Goal: Task Accomplishment & Management: Use online tool/utility

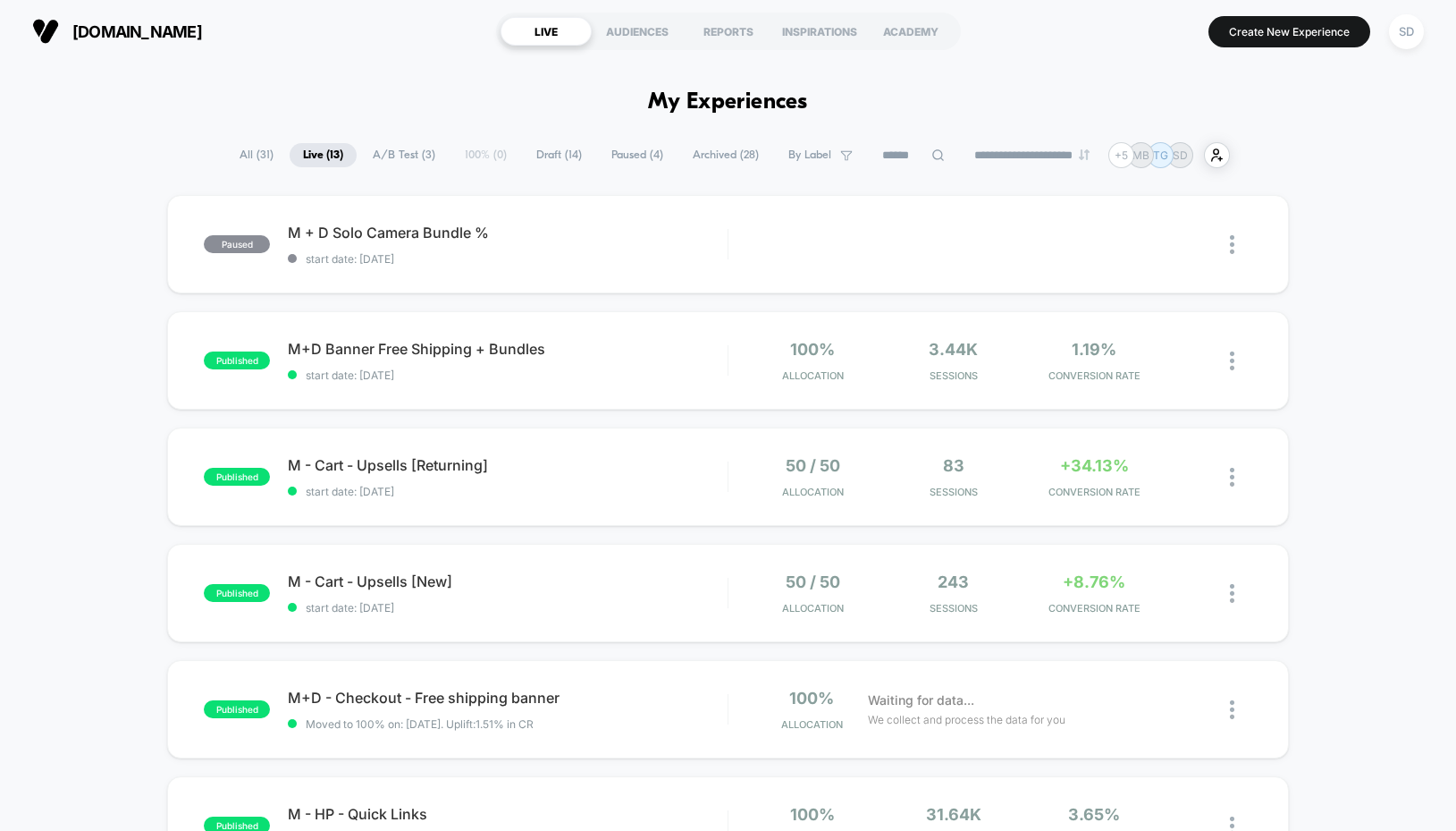
click at [552, 155] on span "Draft ( 14 )" at bounding box center [559, 155] width 73 height 24
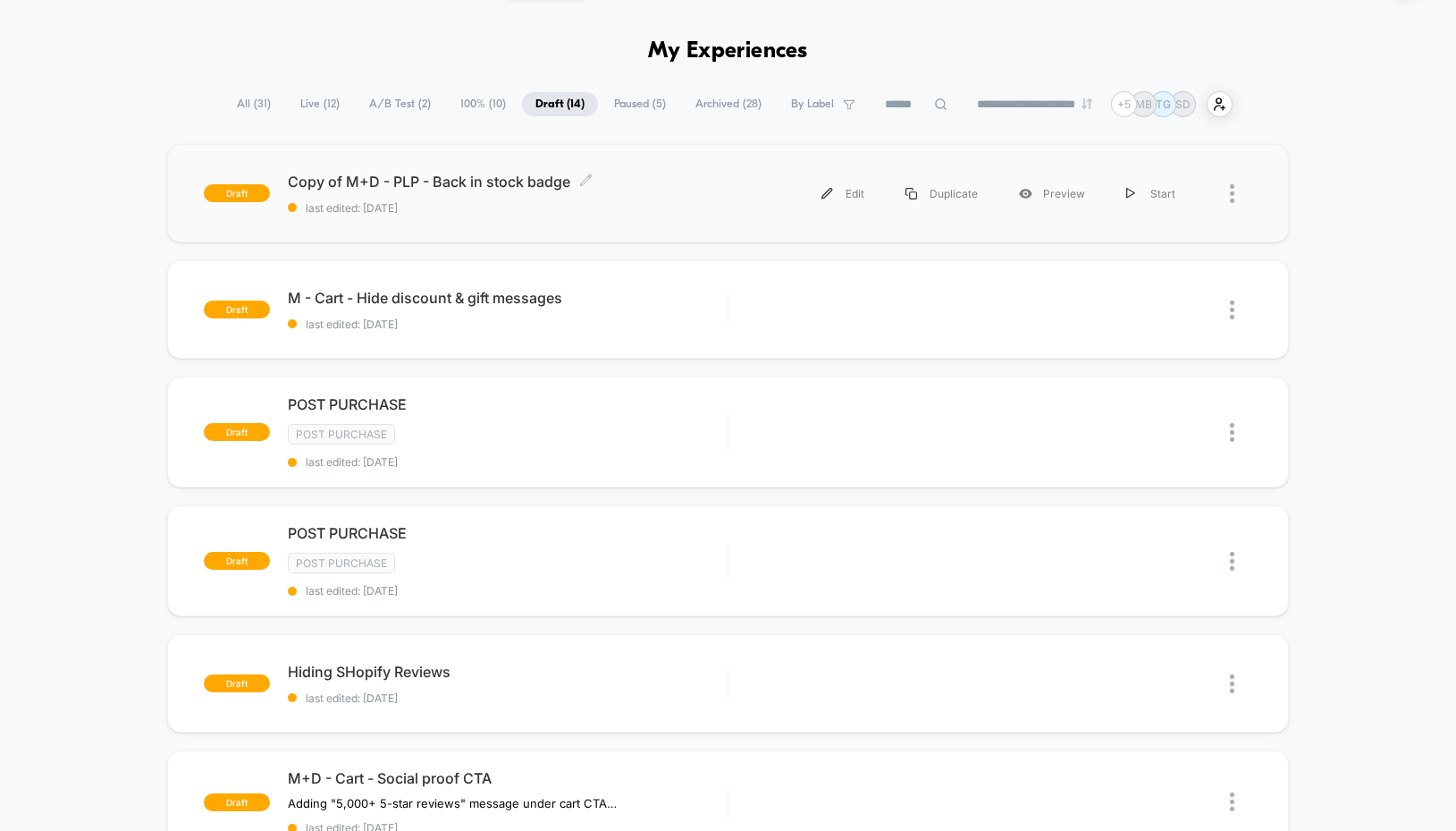
scroll to position [50, 0]
click at [605, 98] on span "Paused ( 5 )" at bounding box center [640, 104] width 78 height 24
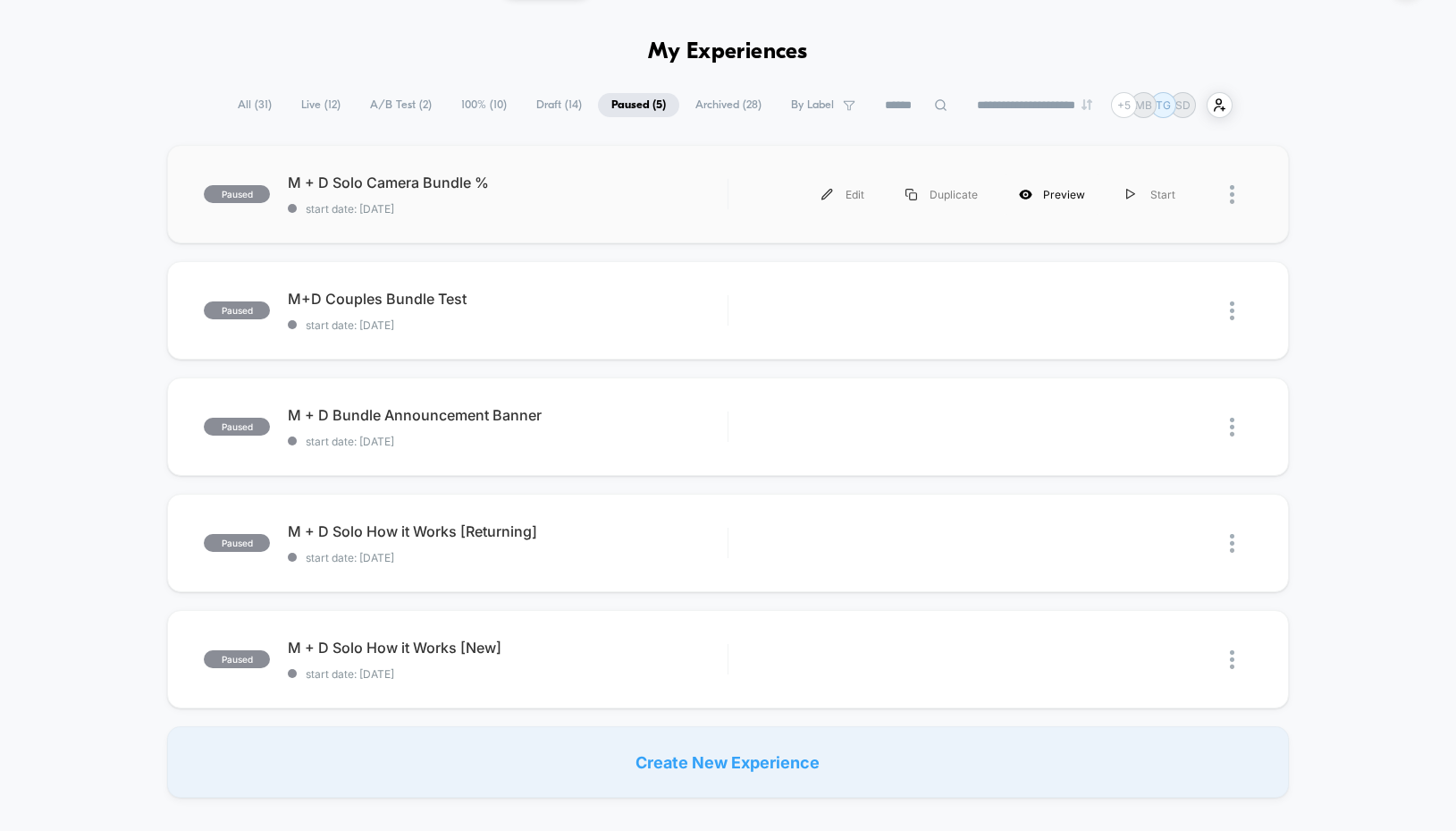
click at [1067, 193] on div "Preview" at bounding box center [1052, 195] width 107 height 40
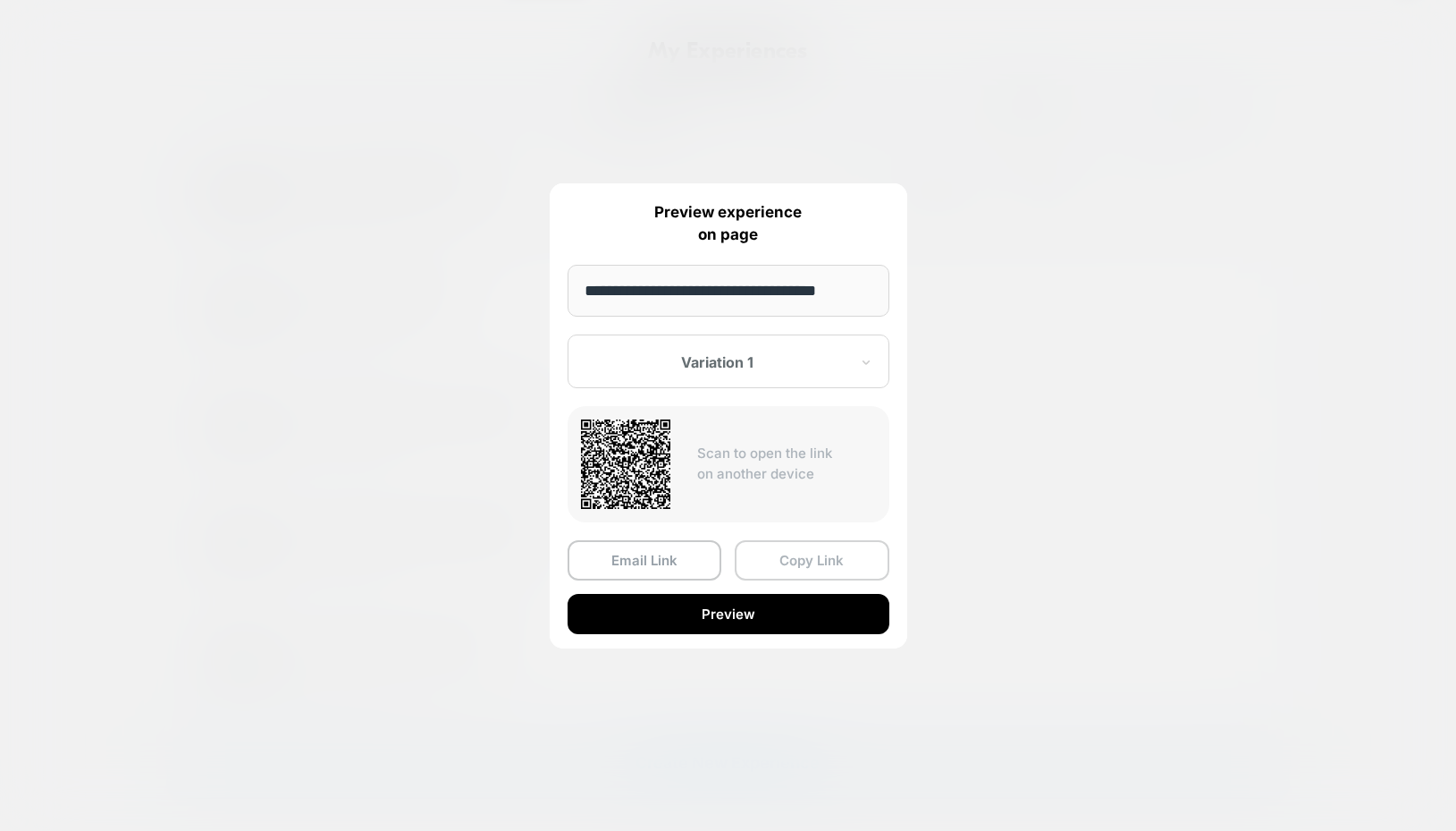
click at [831, 564] on button "Copy Link" at bounding box center [812, 560] width 155 height 40
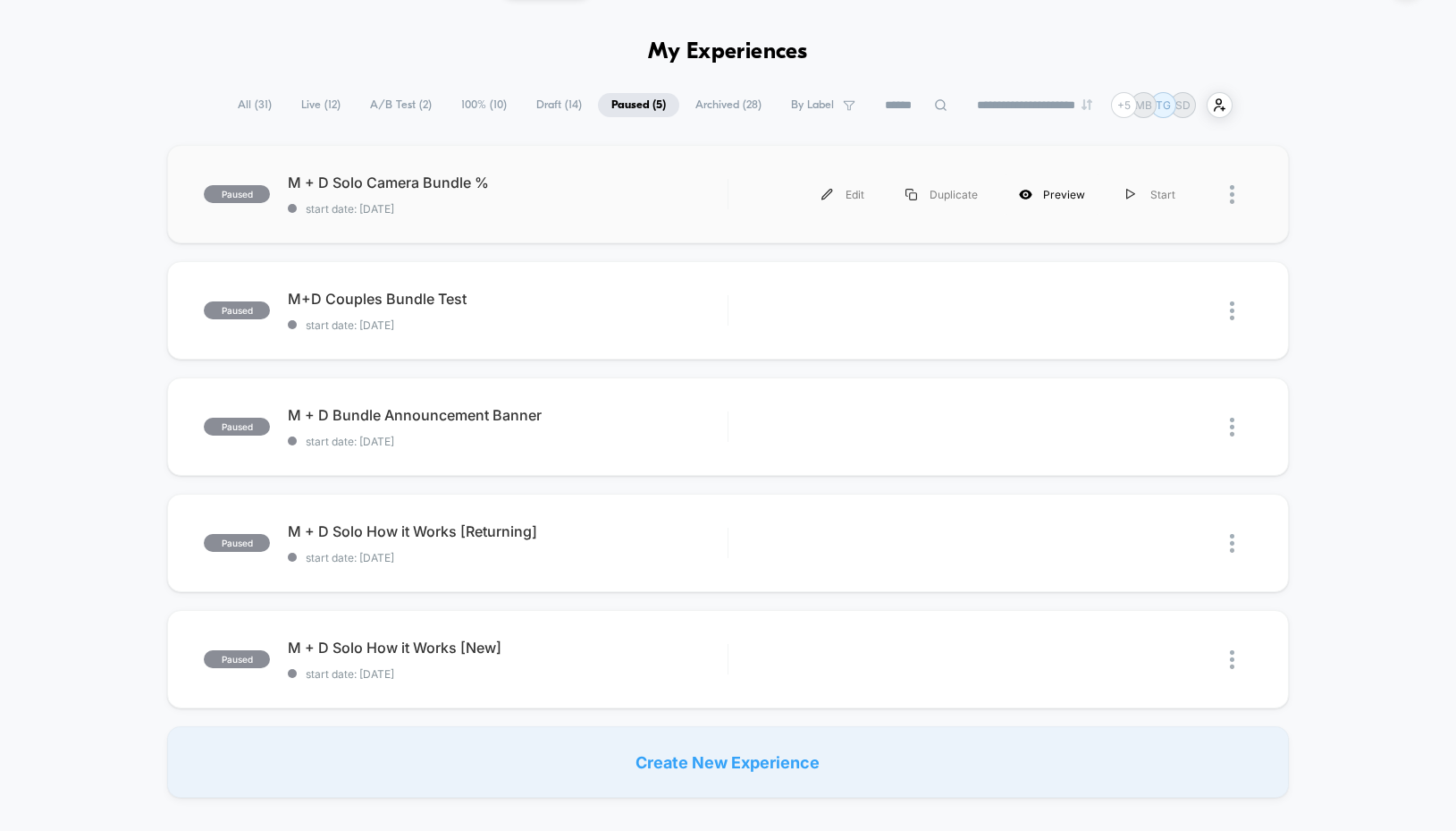
click at [1062, 202] on div "Preview" at bounding box center [1052, 195] width 107 height 40
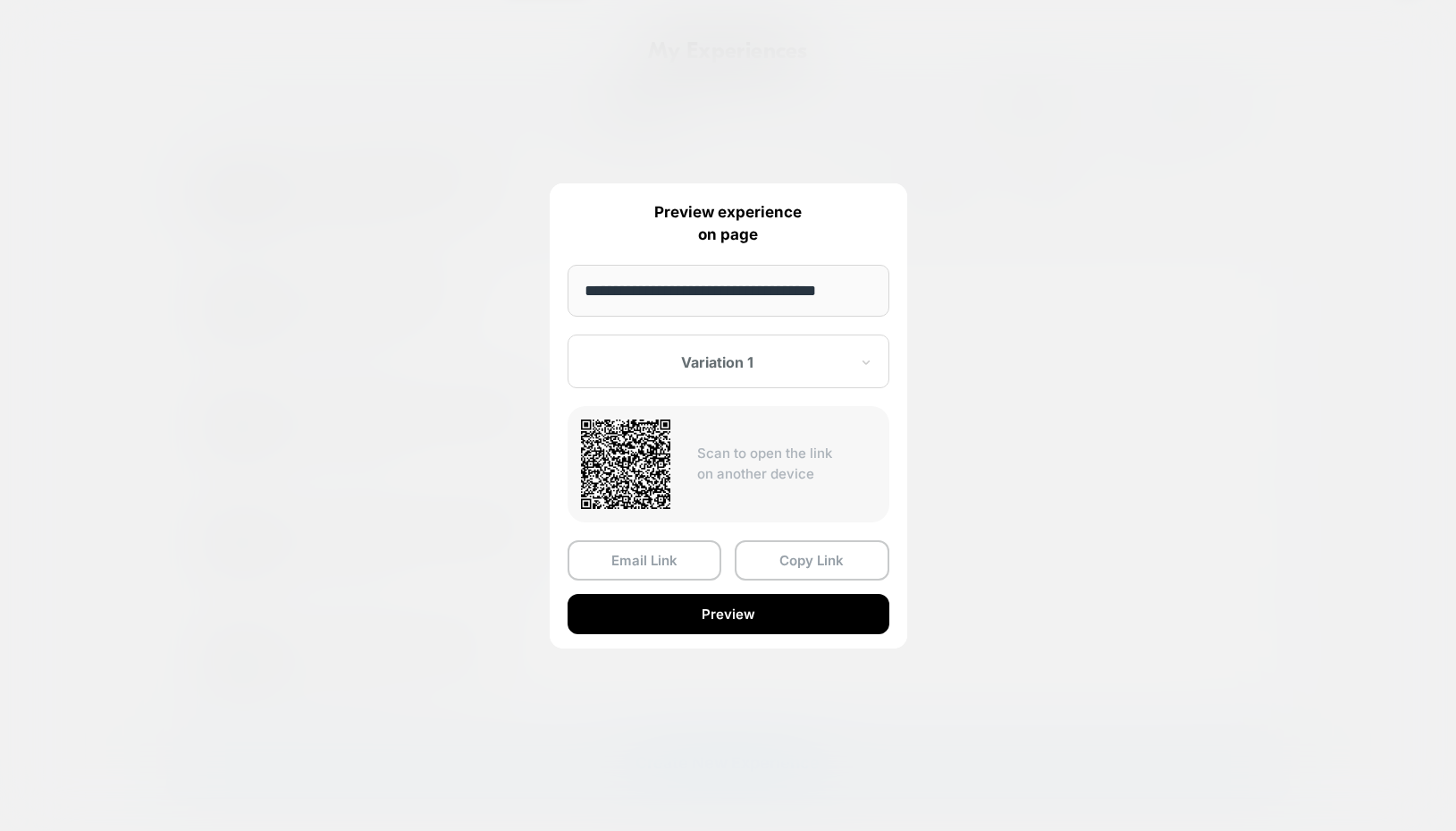
click at [745, 367] on div at bounding box center [717, 362] width 263 height 18
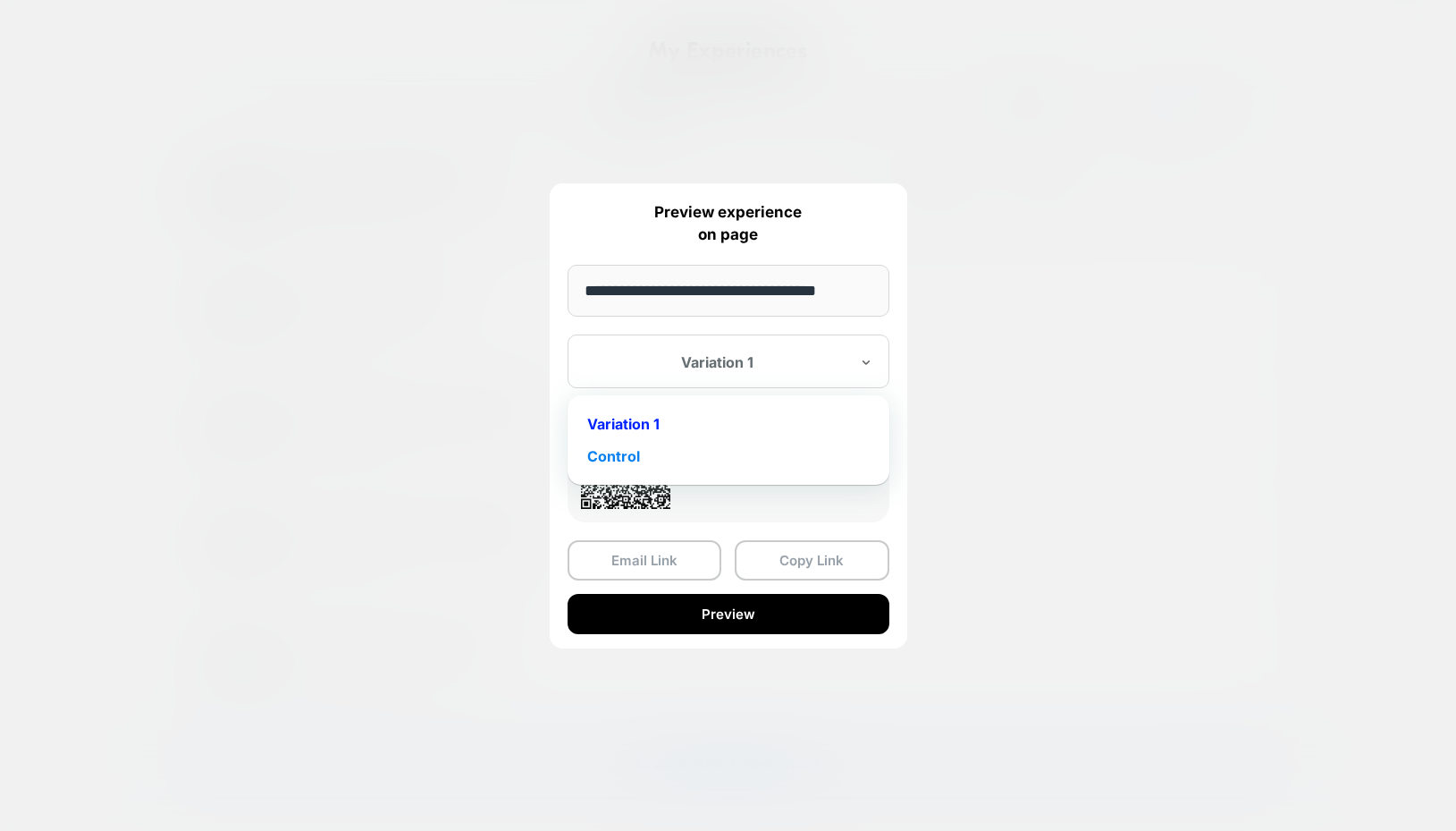
click at [620, 453] on div "Control" at bounding box center [728, 457] width 304 height 32
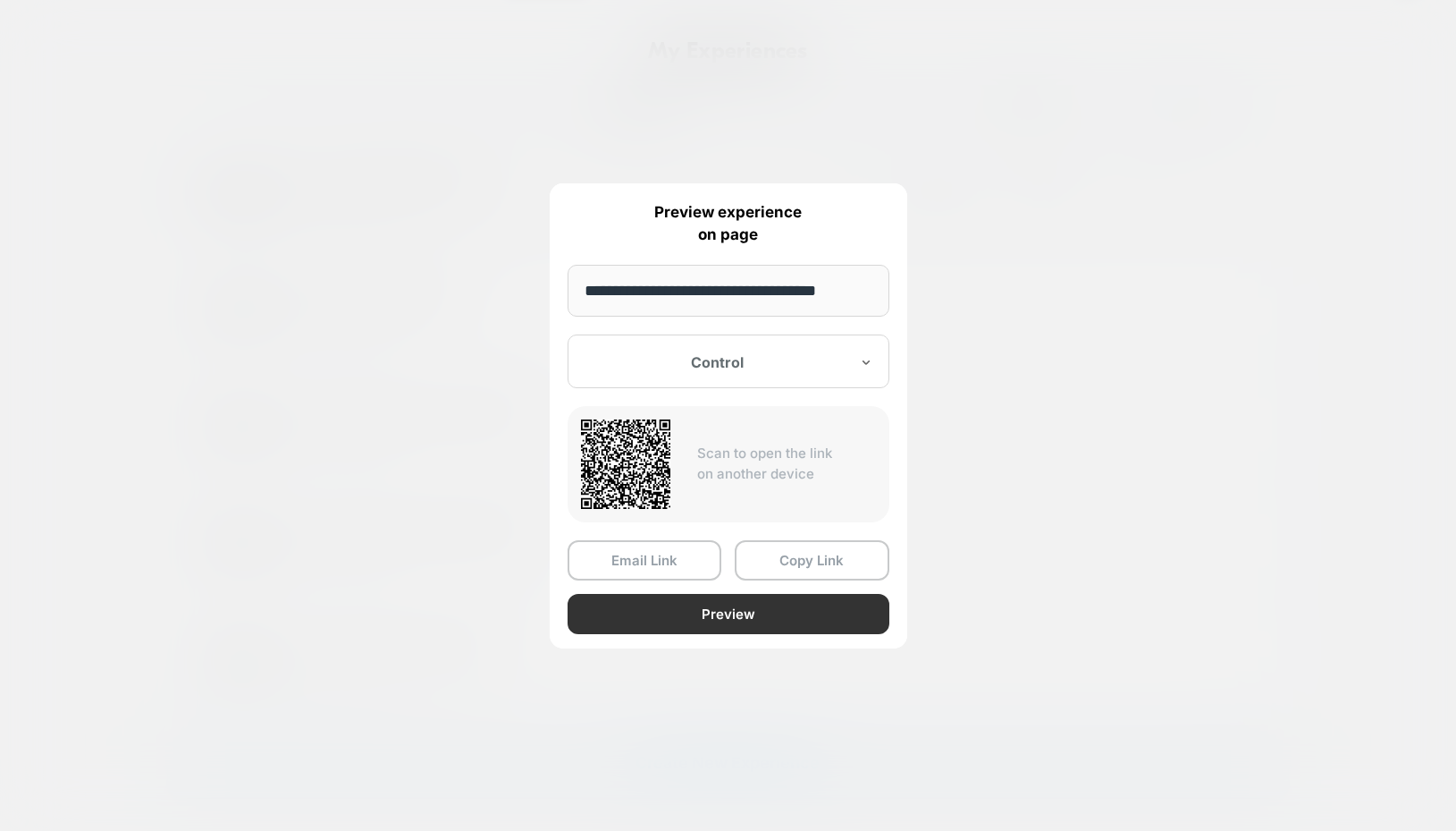
click at [702, 611] on button "Preview" at bounding box center [728, 614] width 322 height 40
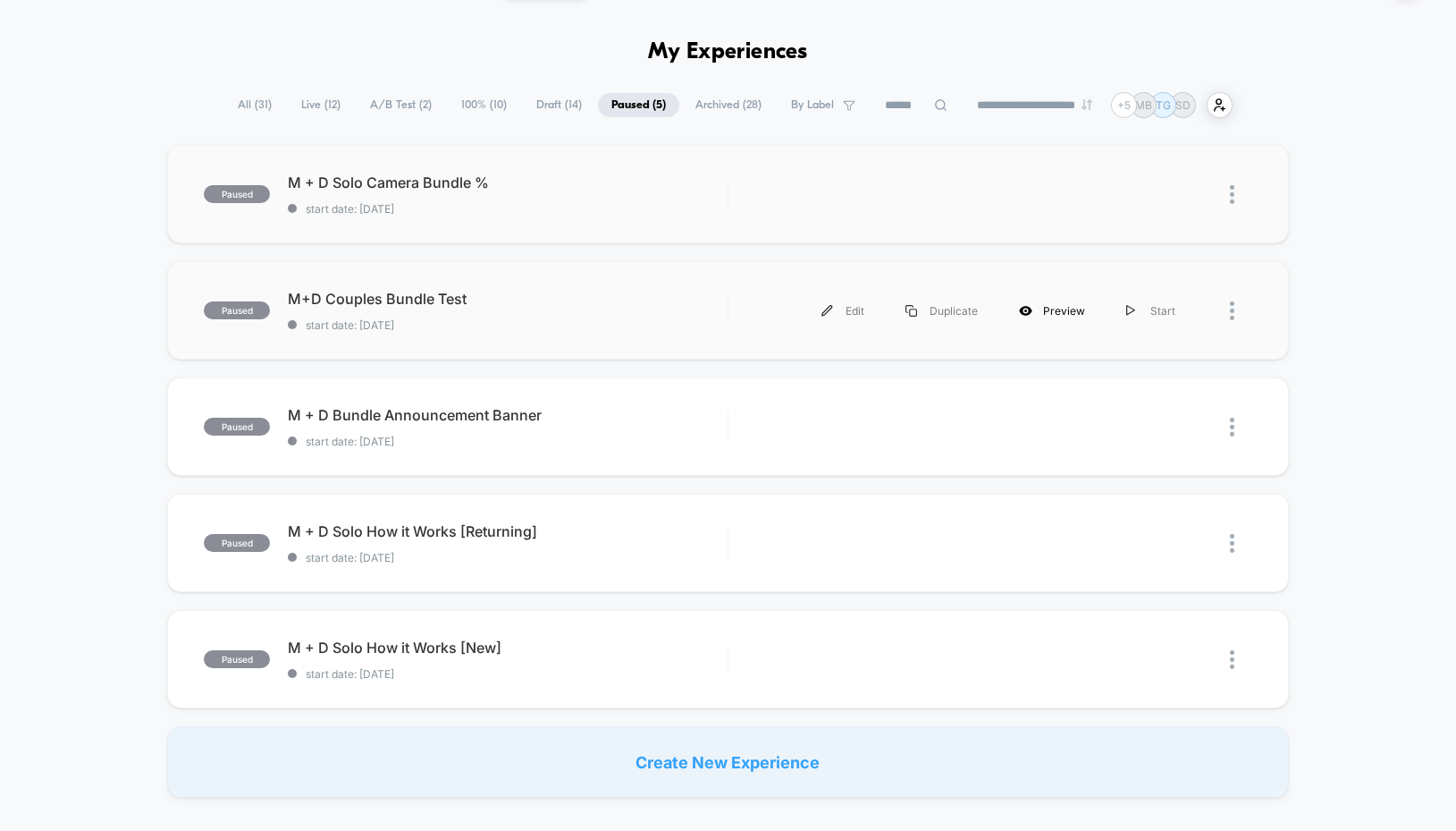
click at [1066, 304] on div "Preview" at bounding box center [1052, 310] width 107 height 40
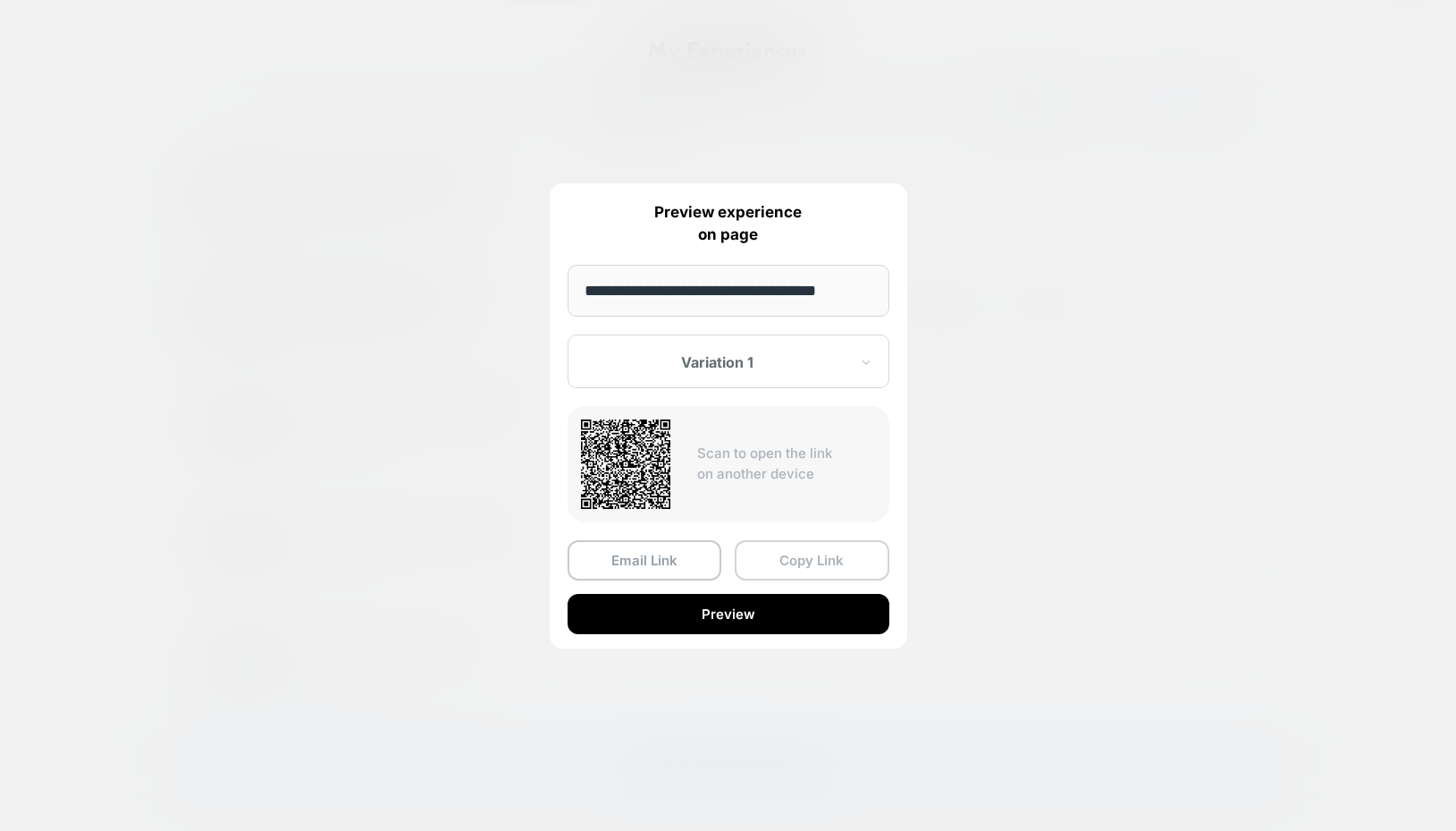
click at [777, 565] on button "Copy Link" at bounding box center [812, 560] width 155 height 40
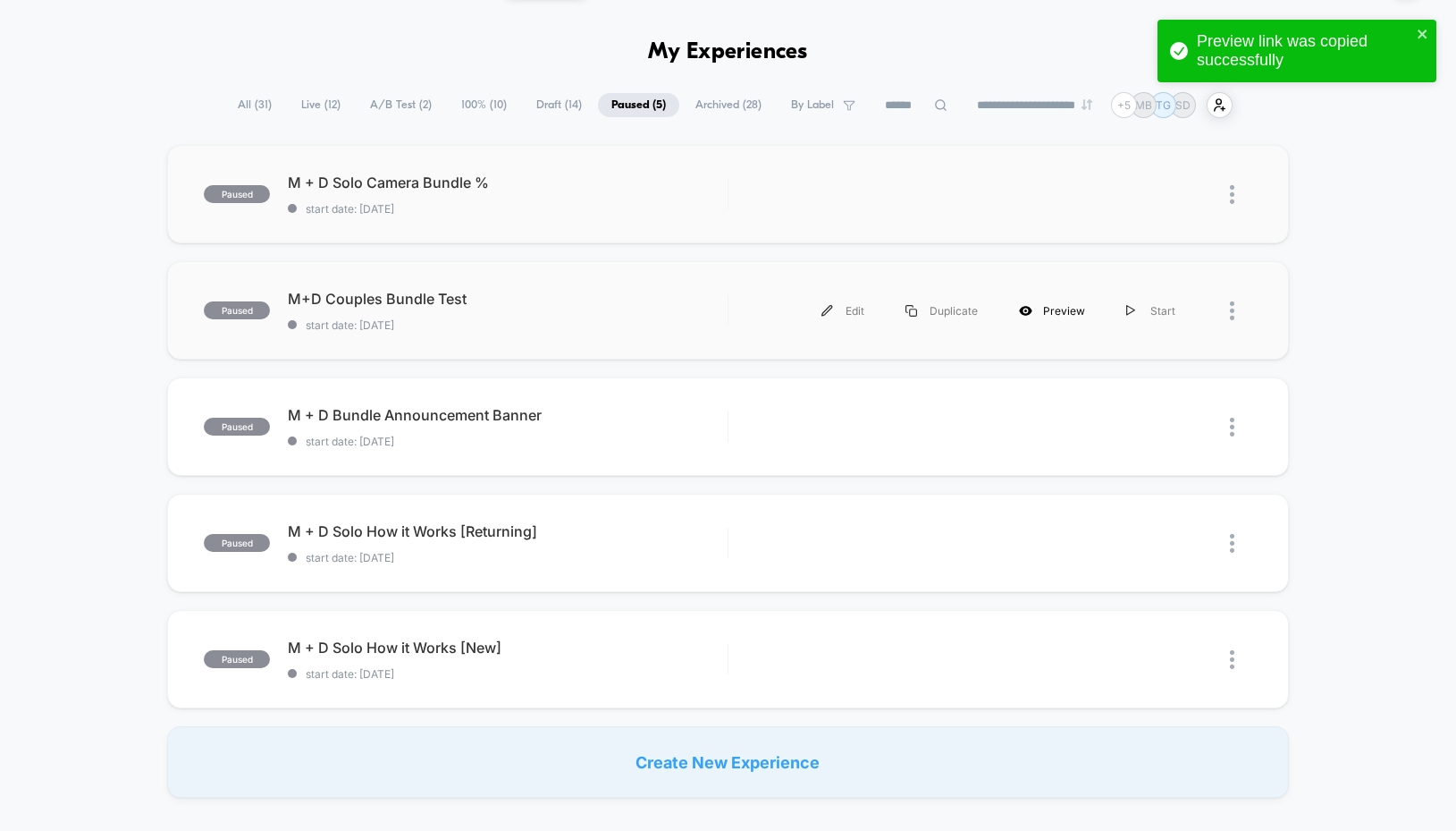
click at [1026, 318] on div "Preview" at bounding box center [1052, 310] width 107 height 40
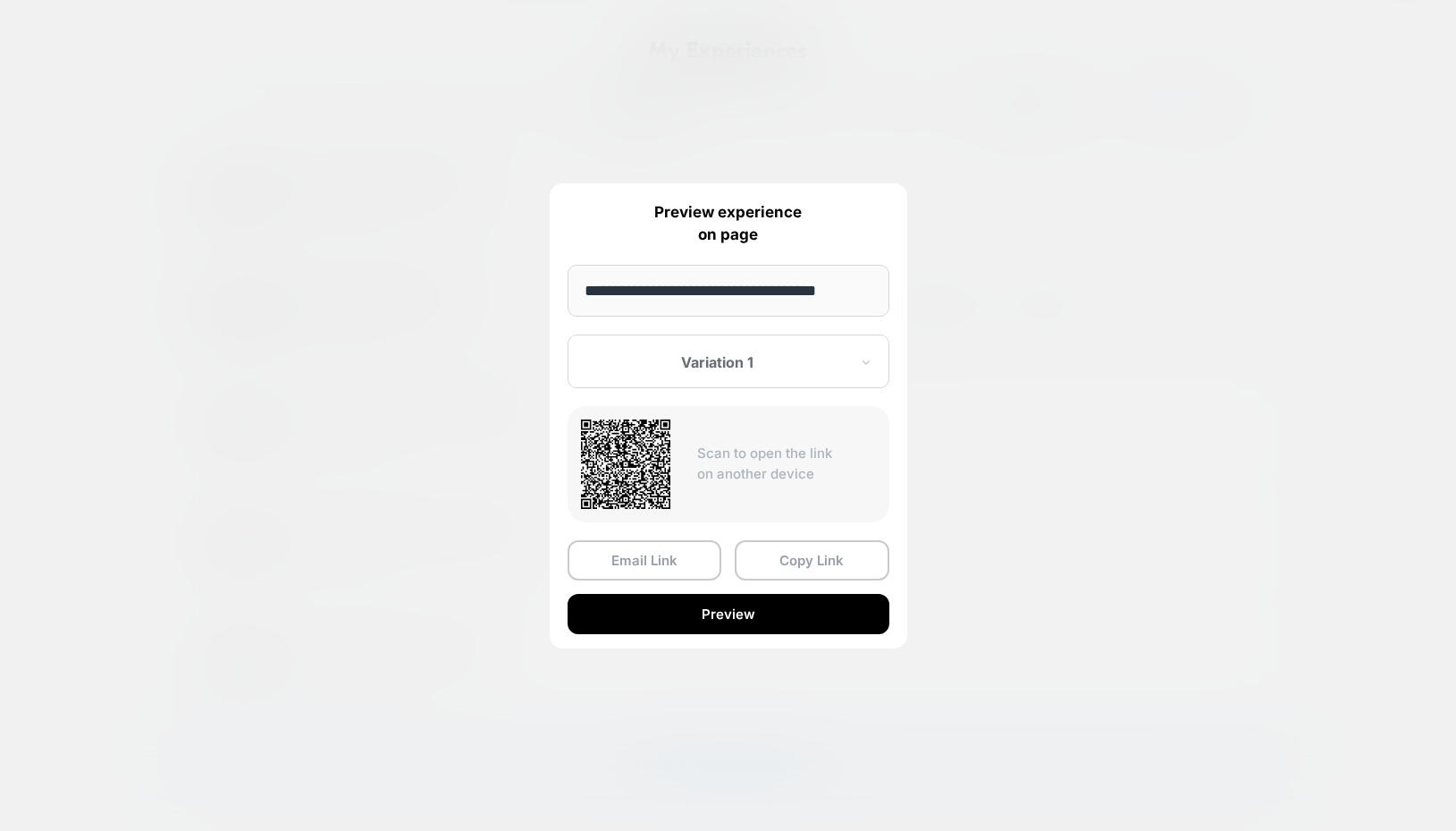
click at [718, 380] on div "Variation 1" at bounding box center [728, 361] width 322 height 53
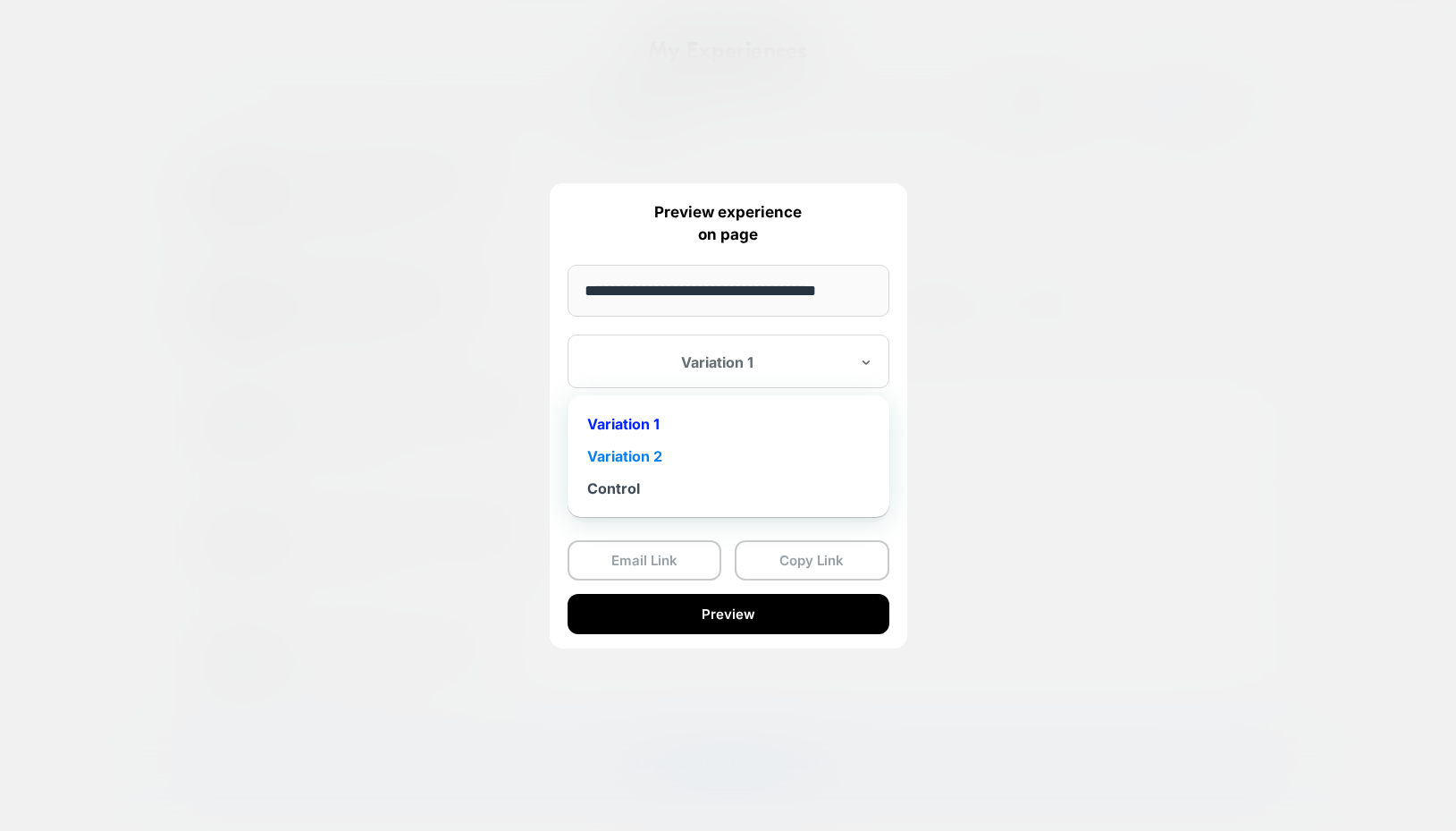
click at [694, 461] on div "Variation 2" at bounding box center [728, 457] width 304 height 32
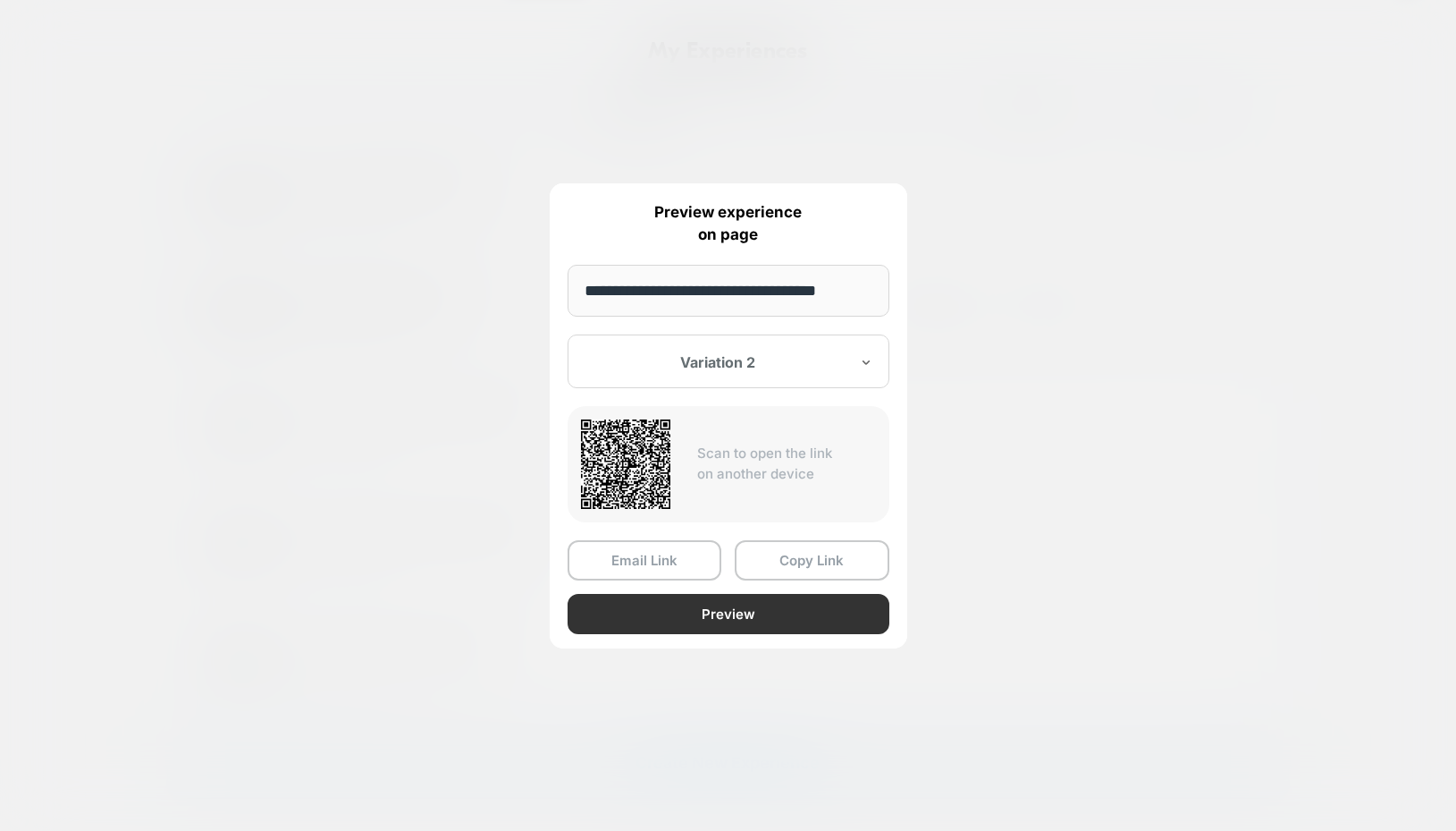
click at [712, 620] on button "Preview" at bounding box center [728, 614] width 322 height 40
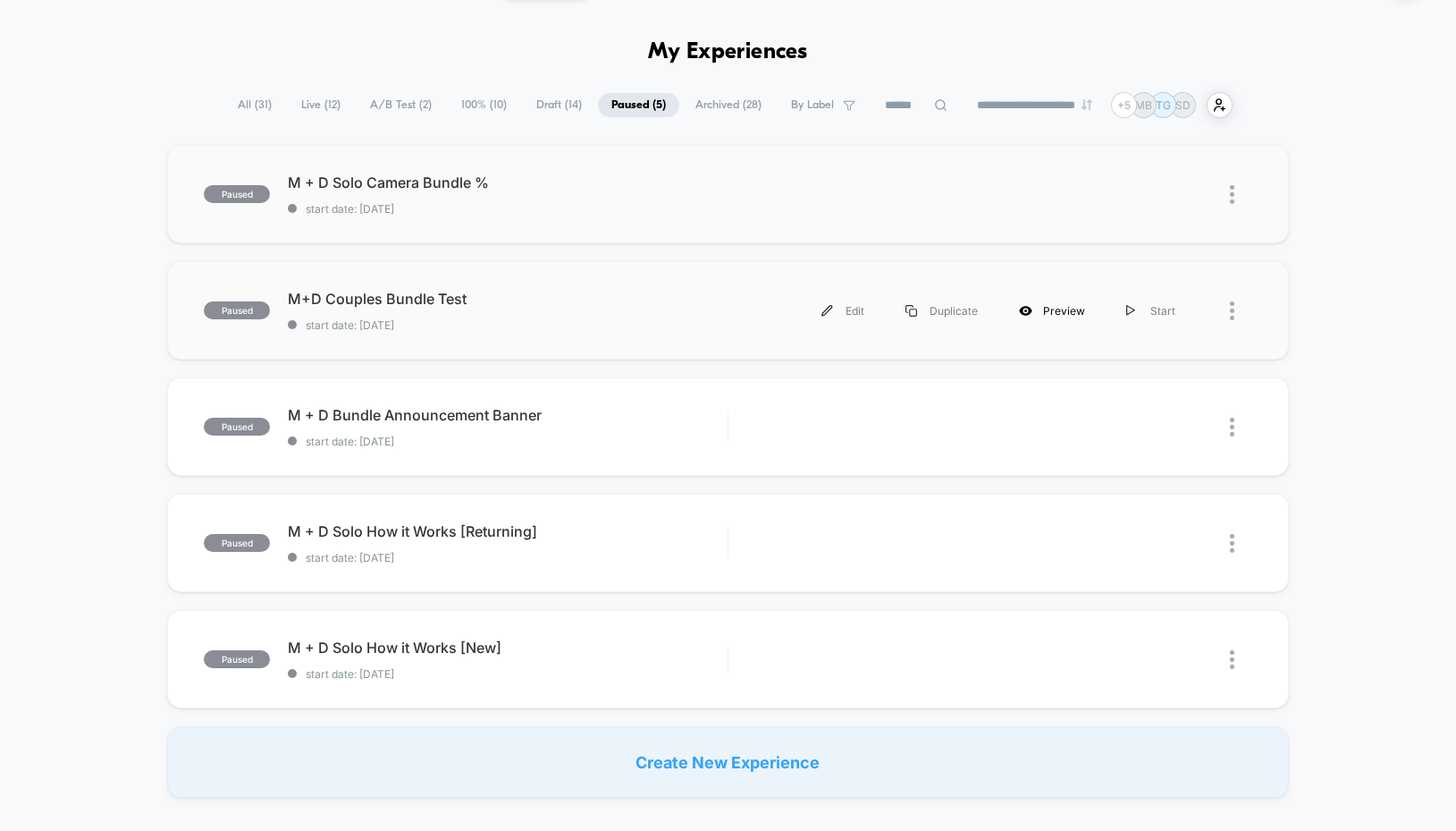
click at [1070, 312] on div "Preview" at bounding box center [1052, 310] width 107 height 40
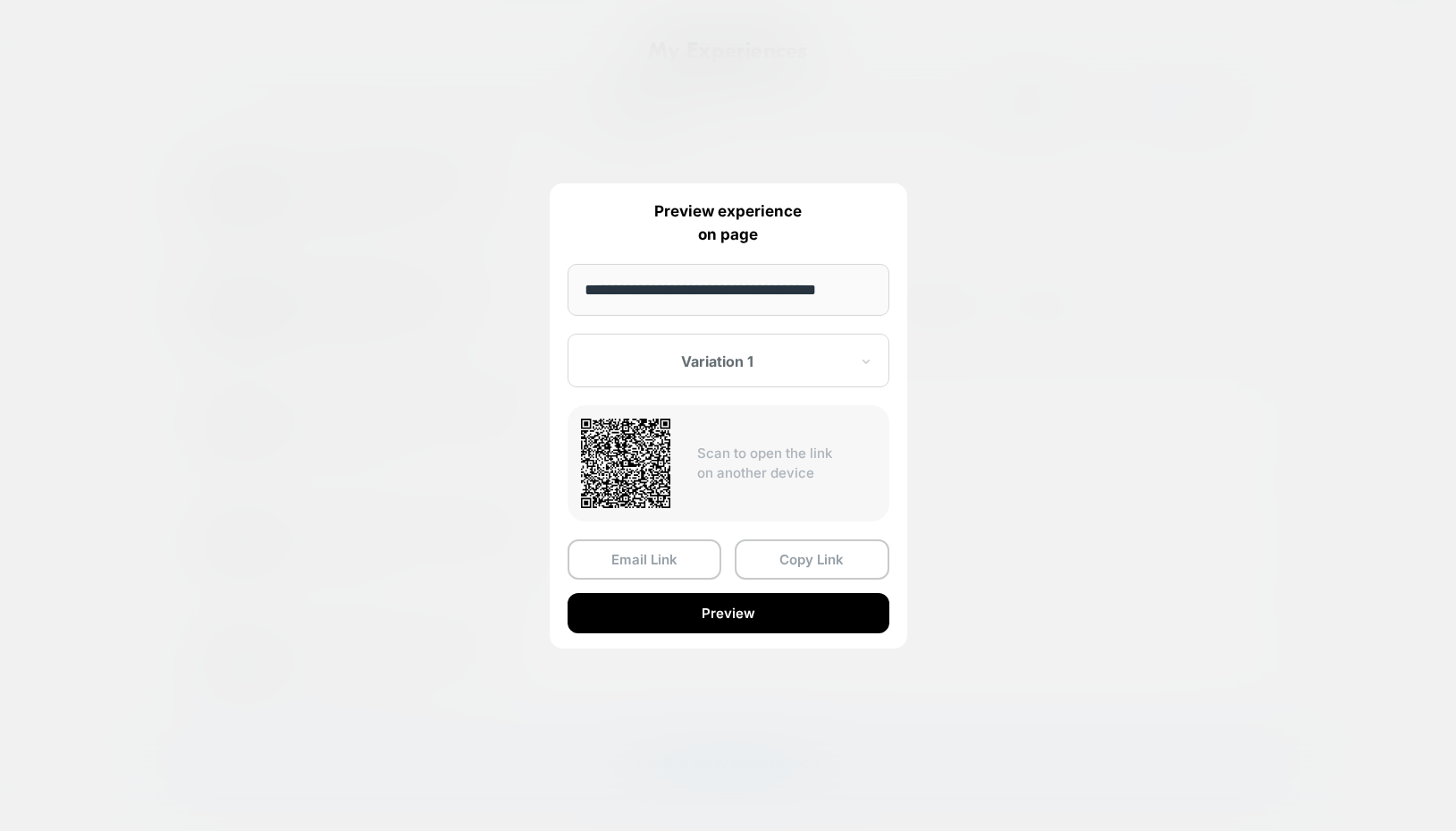
click at [678, 346] on div "Variation 1" at bounding box center [728, 360] width 322 height 53
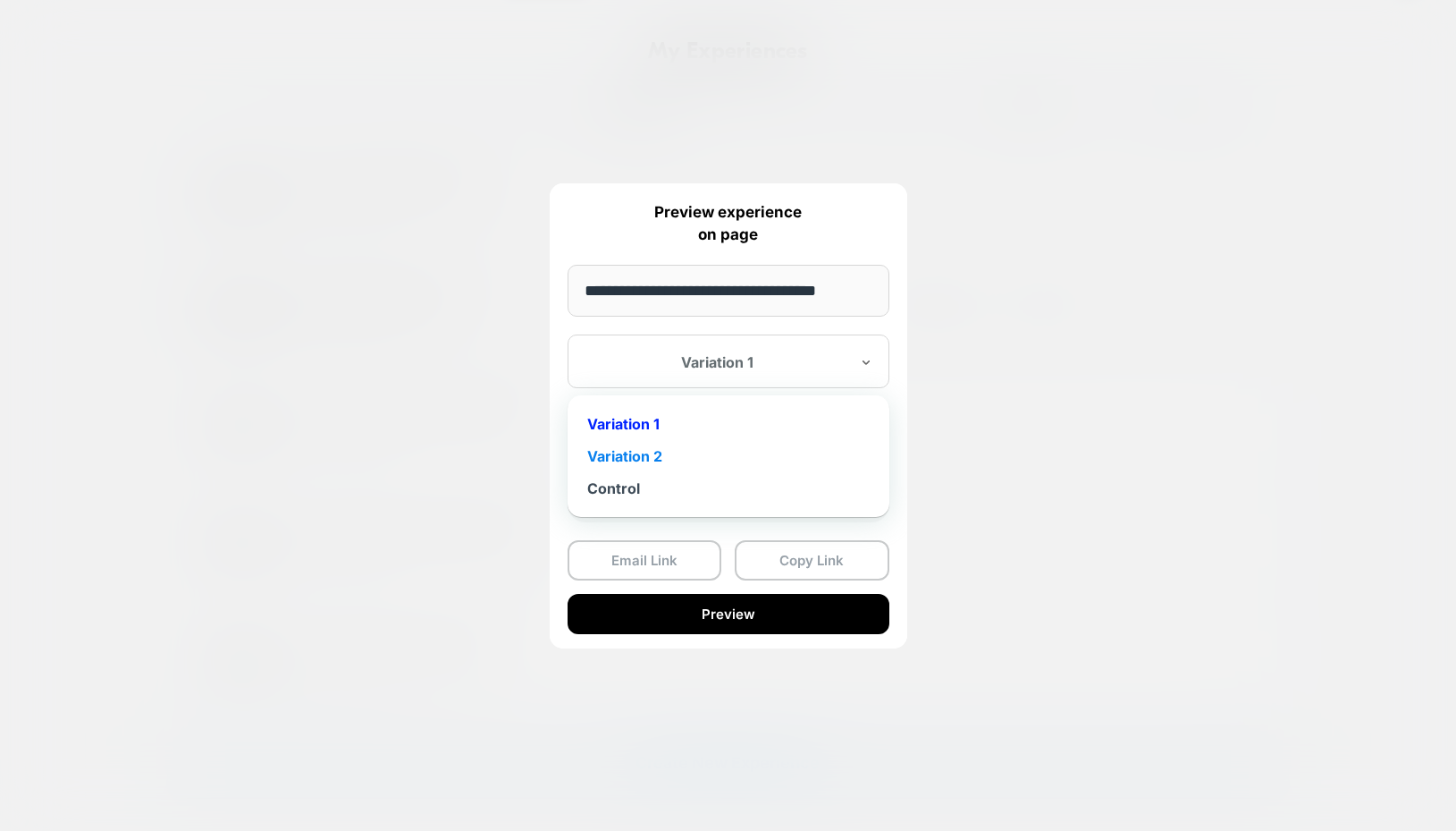
click at [665, 453] on div "Variation 2" at bounding box center [728, 457] width 304 height 32
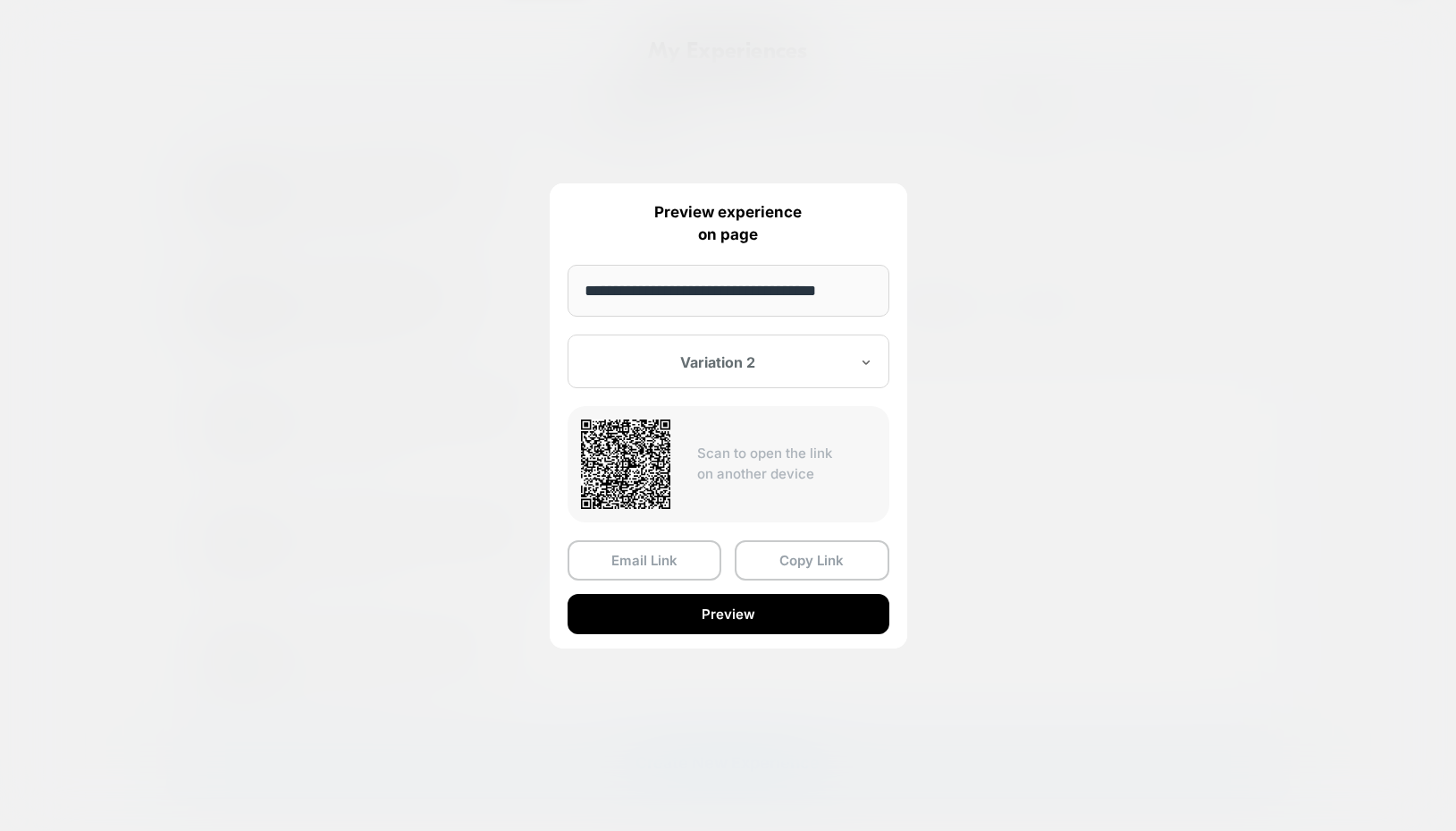
click at [695, 359] on div at bounding box center [717, 362] width 263 height 18
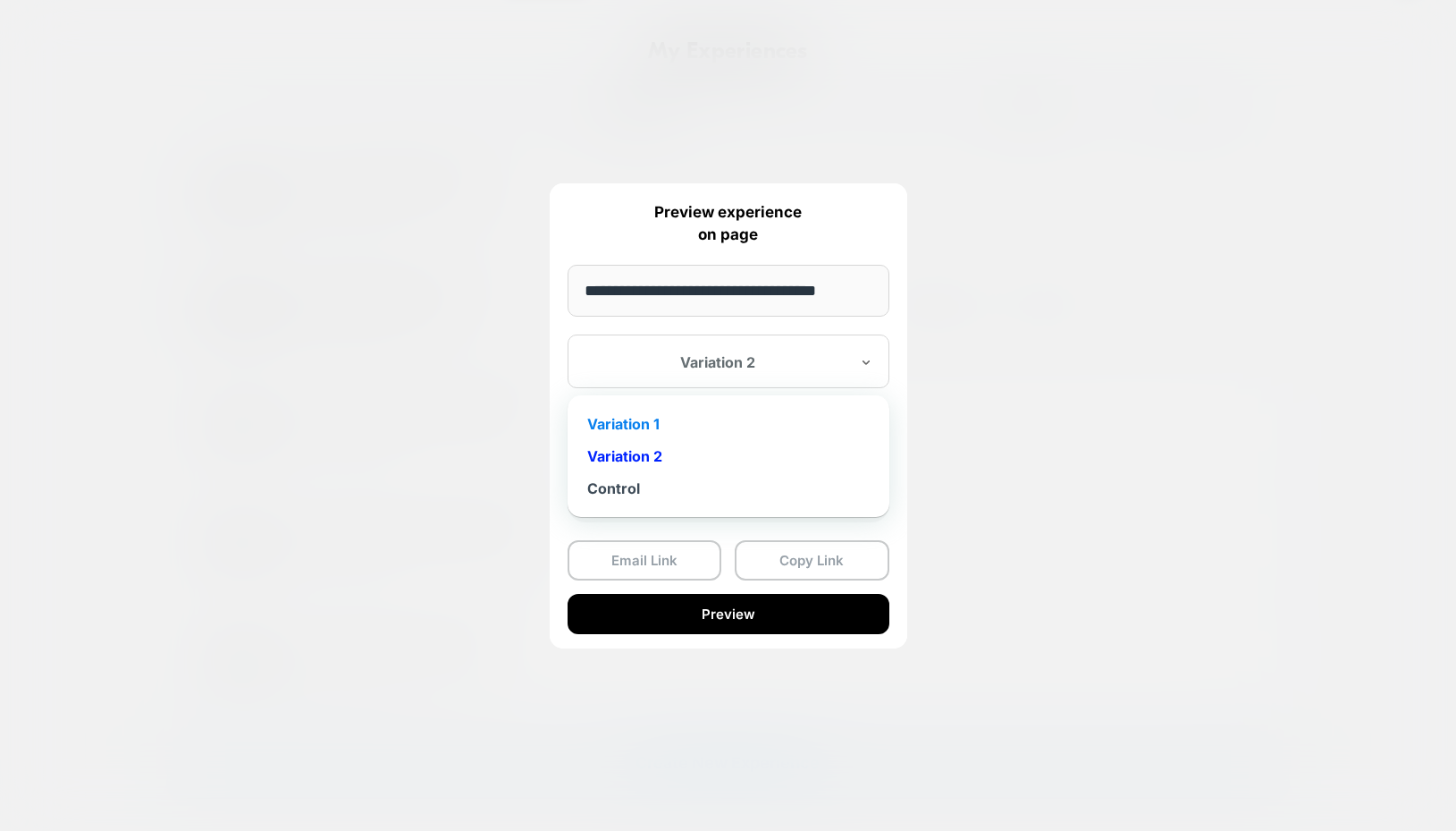
click at [622, 424] on div "Variation 1" at bounding box center [728, 424] width 304 height 32
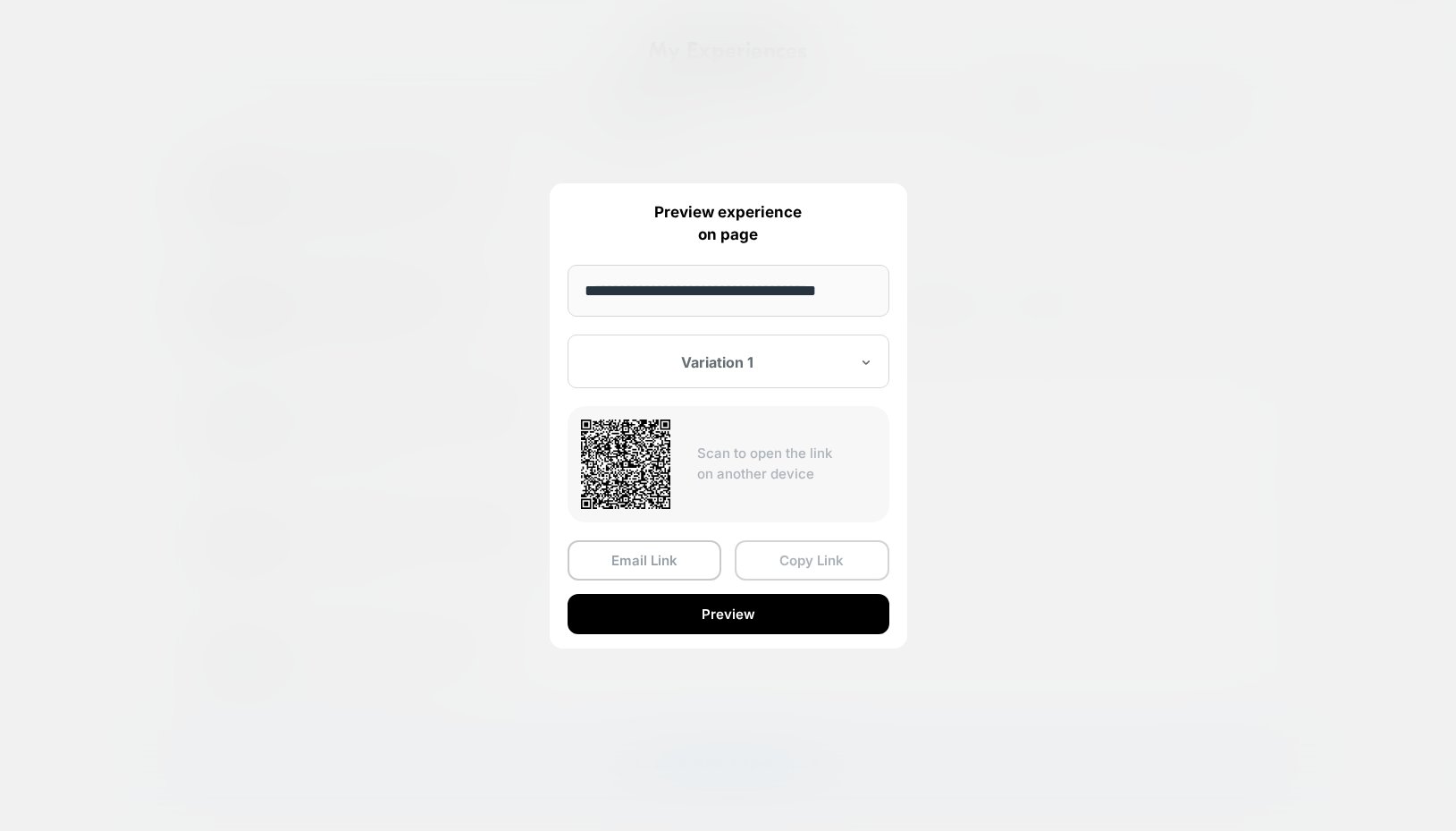
click at [819, 563] on button "Copy Link" at bounding box center [812, 560] width 155 height 40
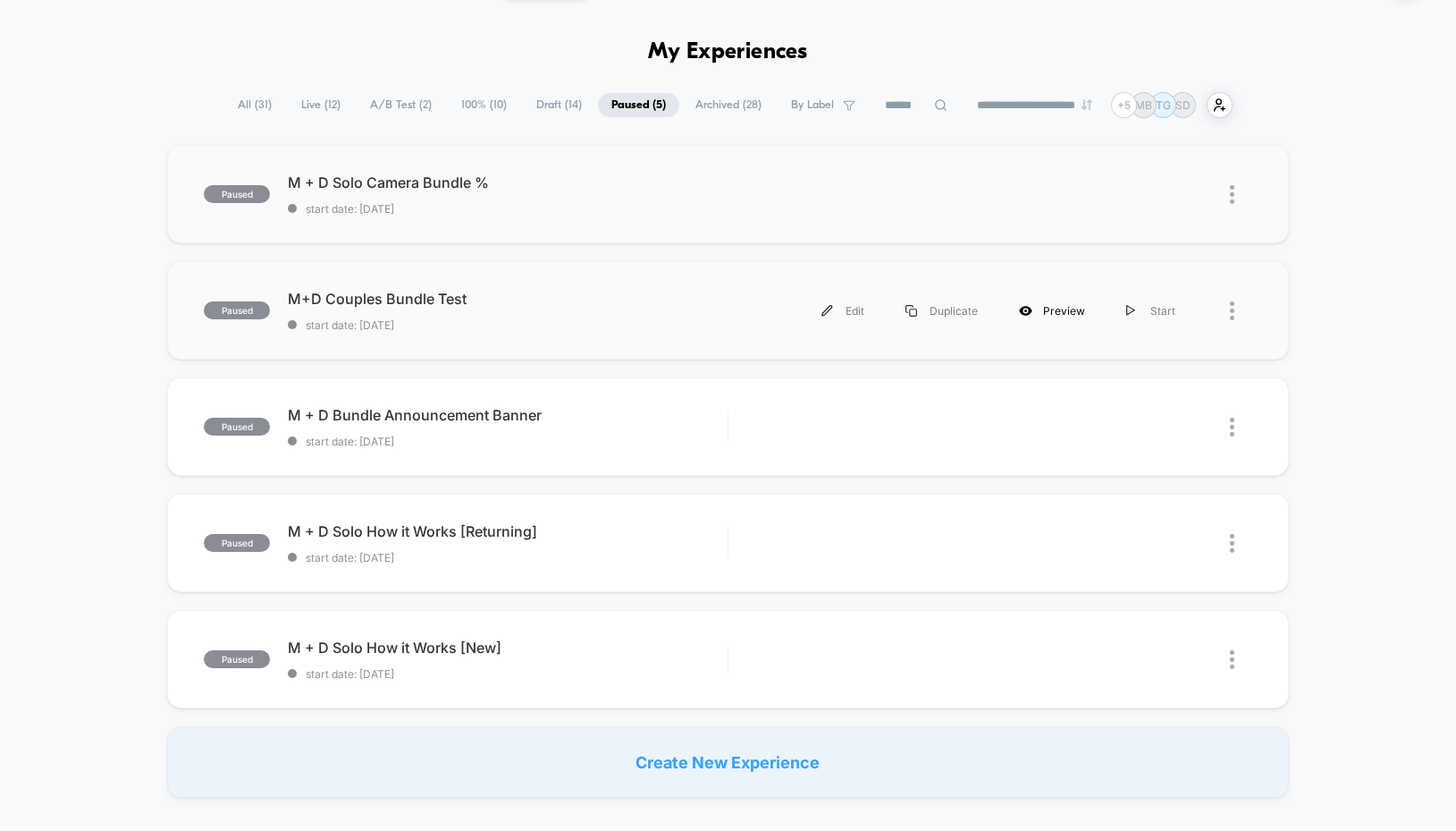
click at [1053, 296] on div "Preview" at bounding box center [1052, 310] width 107 height 40
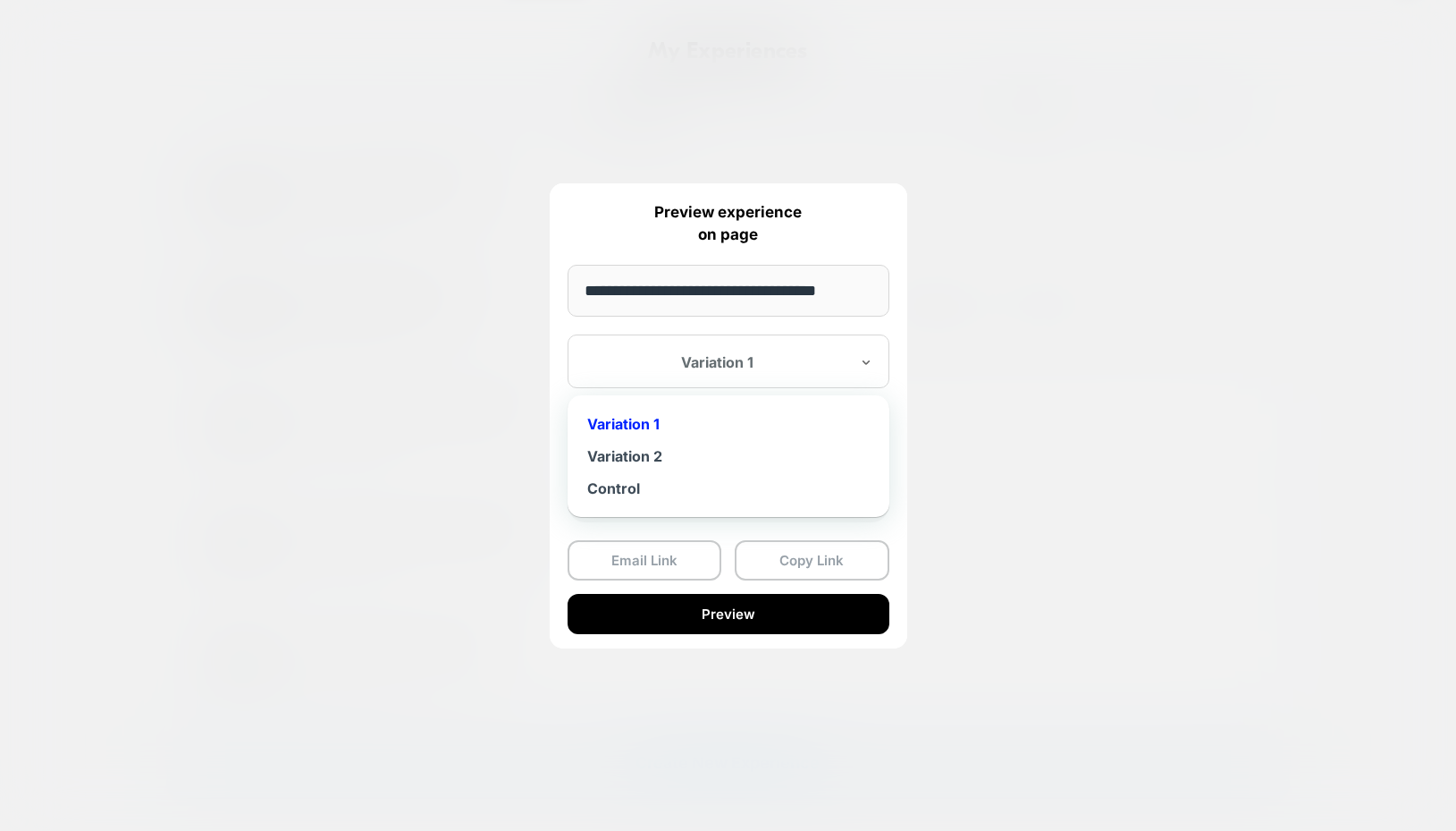
click at [738, 350] on div "Variation 1" at bounding box center [728, 361] width 322 height 53
click at [678, 450] on div "Variation 2" at bounding box center [728, 457] width 304 height 32
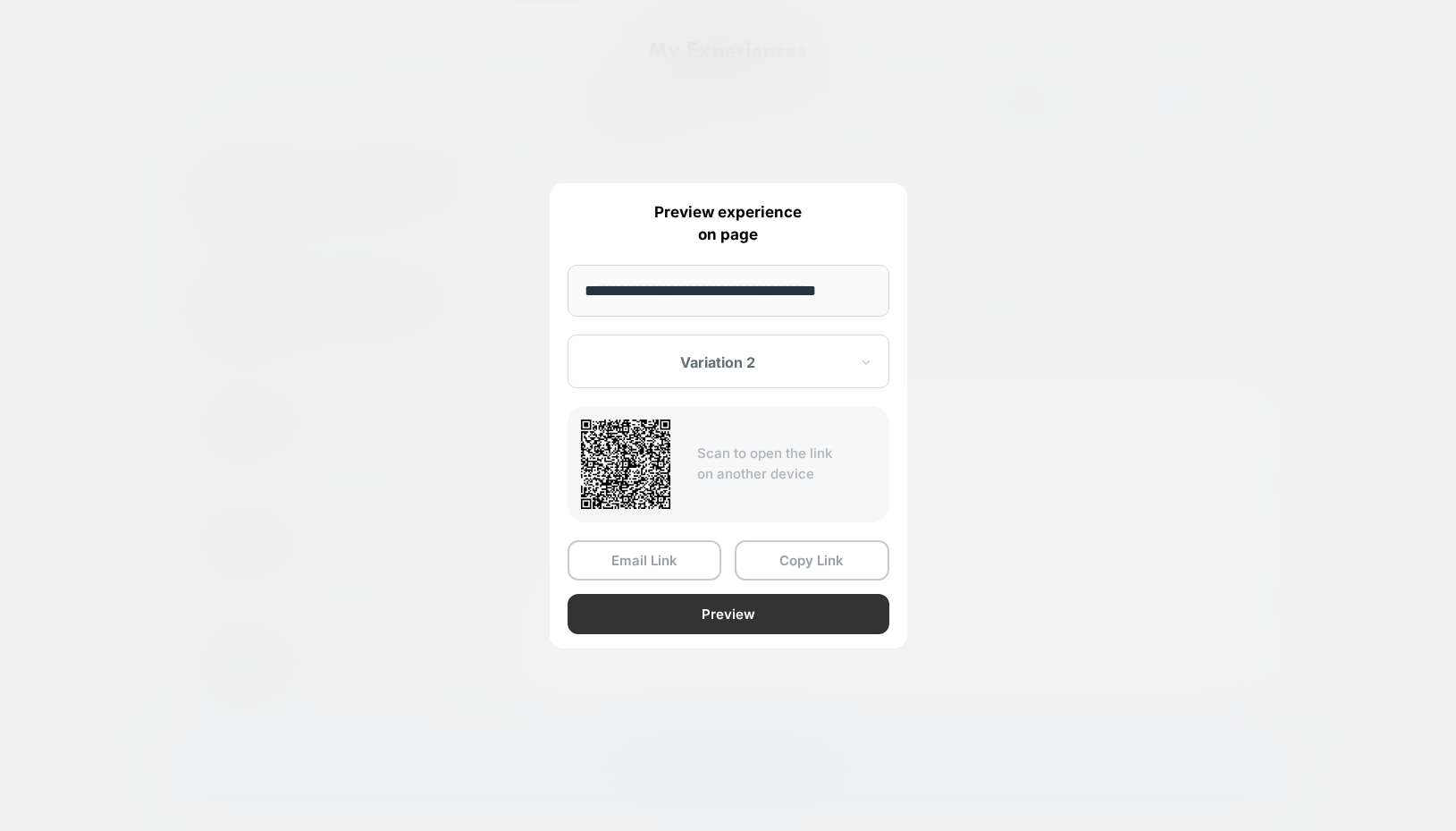
click at [706, 604] on button "Preview" at bounding box center [728, 614] width 322 height 40
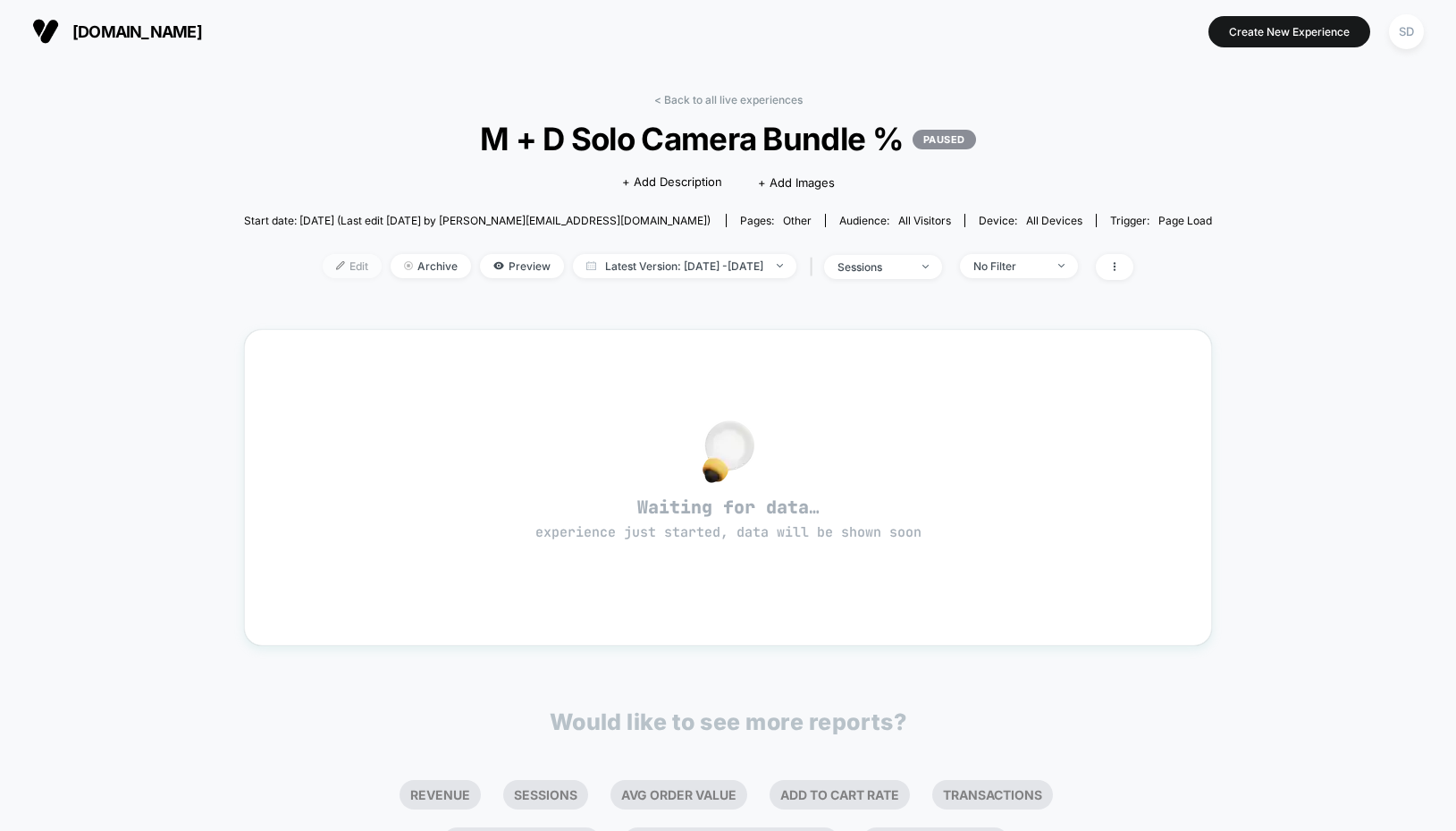
click at [327, 265] on span "Edit" at bounding box center [352, 266] width 59 height 24
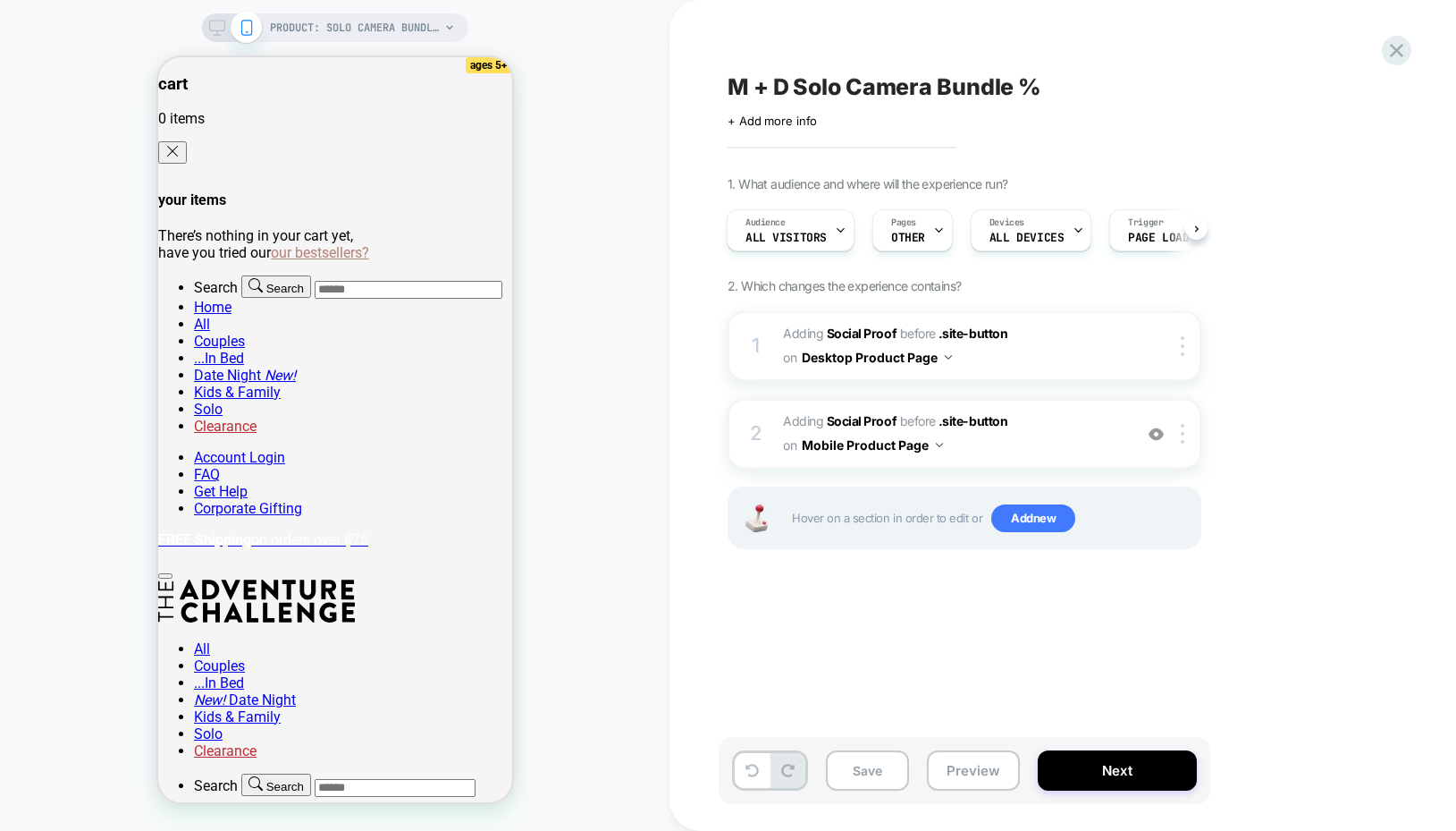
click at [220, 30] on rect at bounding box center [217, 26] width 15 height 10
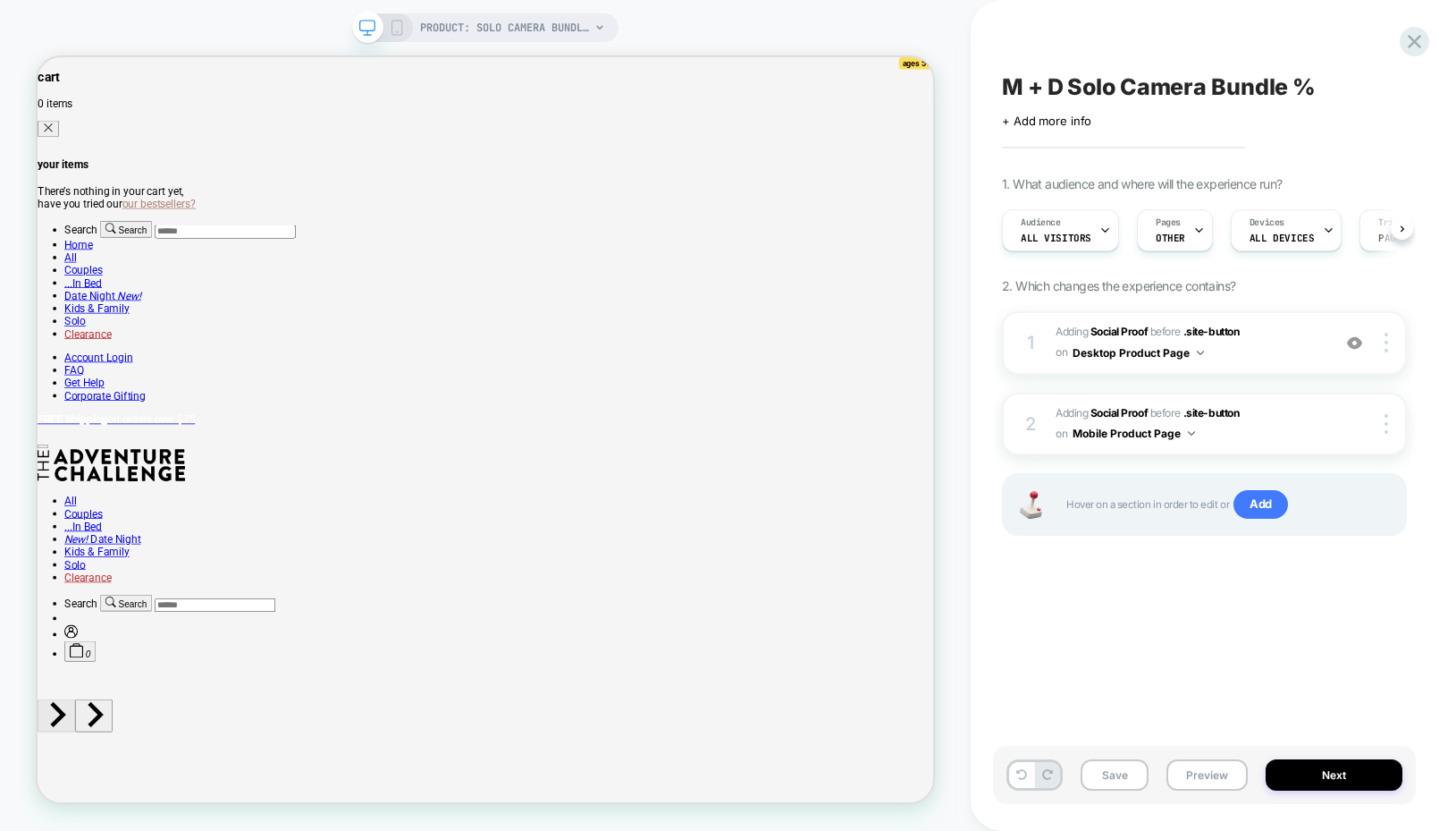
scroll to position [0, 1]
click at [1332, 772] on button "Next" at bounding box center [1333, 775] width 137 height 32
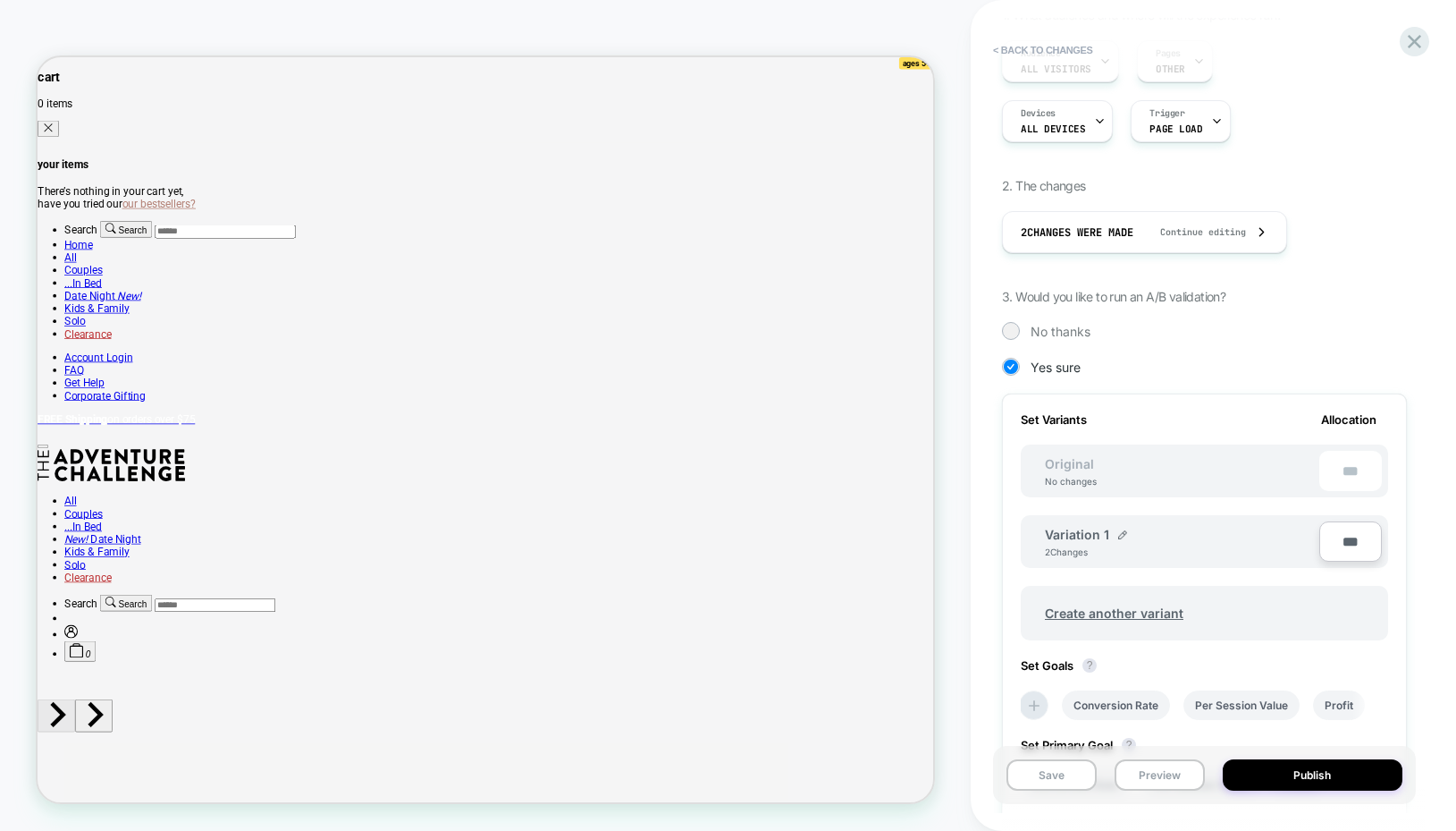
scroll to position [338, 0]
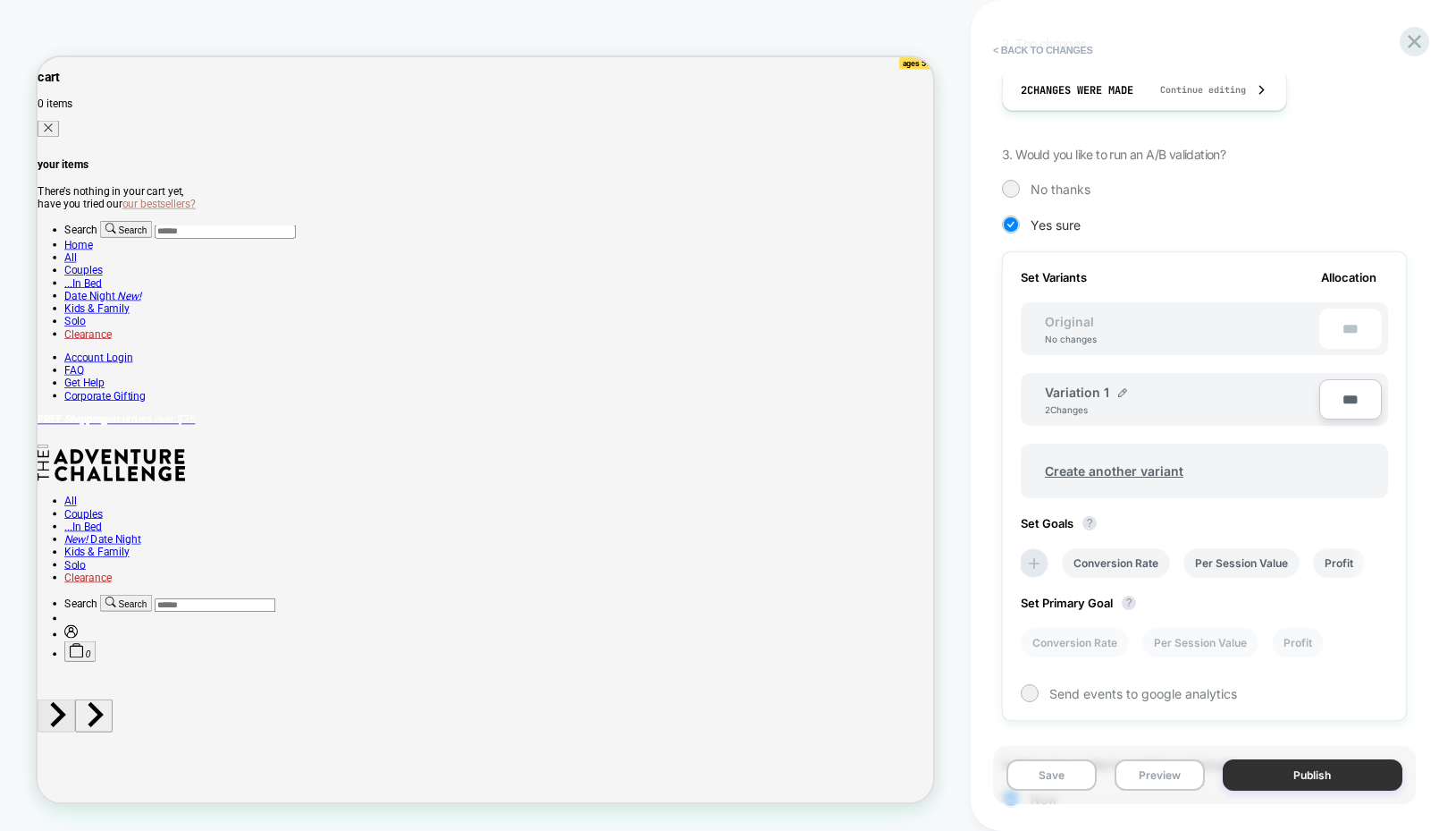
click at [1295, 767] on button "Publish" at bounding box center [1312, 775] width 180 height 32
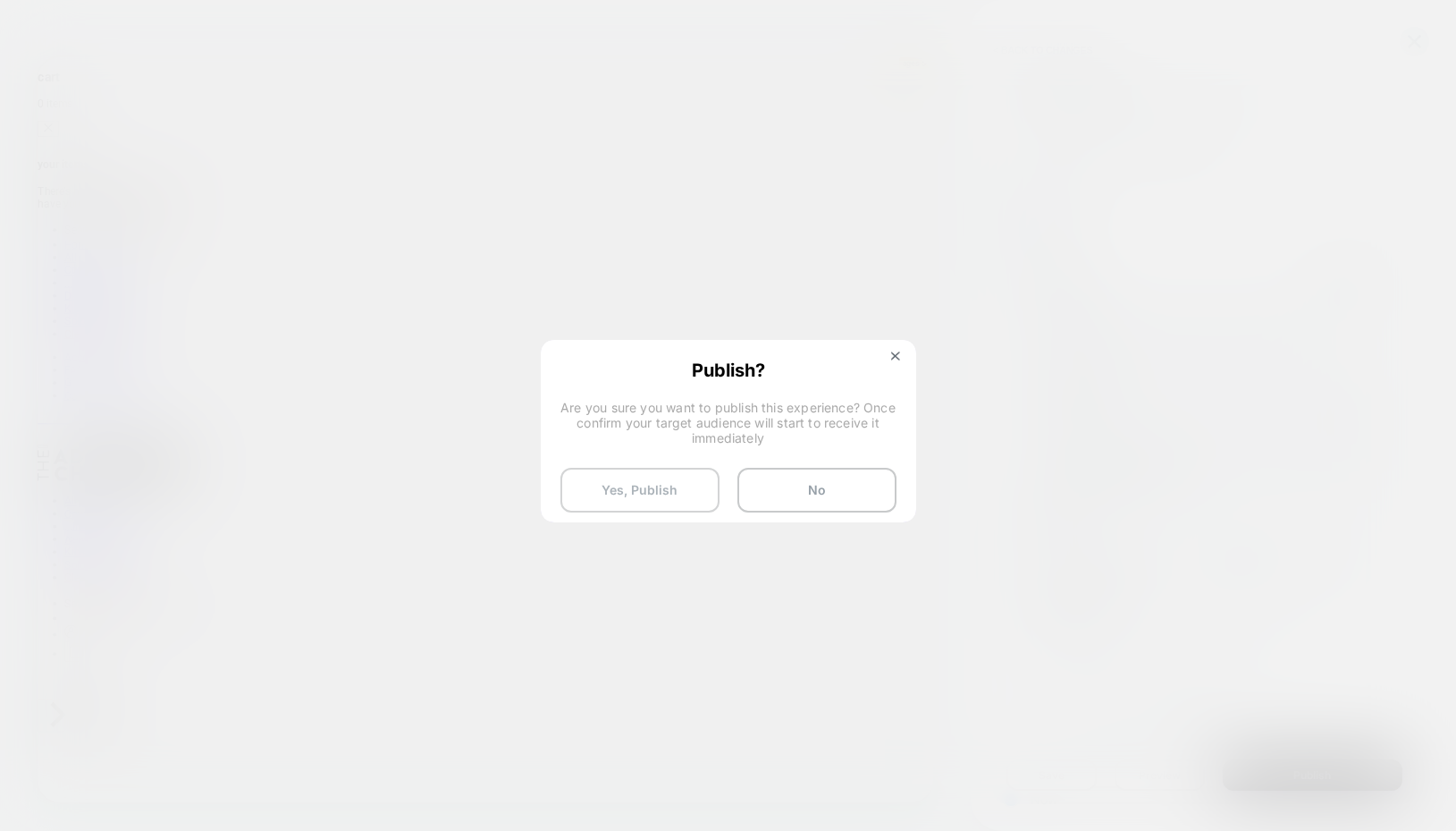
click at [628, 480] on button "Yes, Publish" at bounding box center [640, 490] width 159 height 45
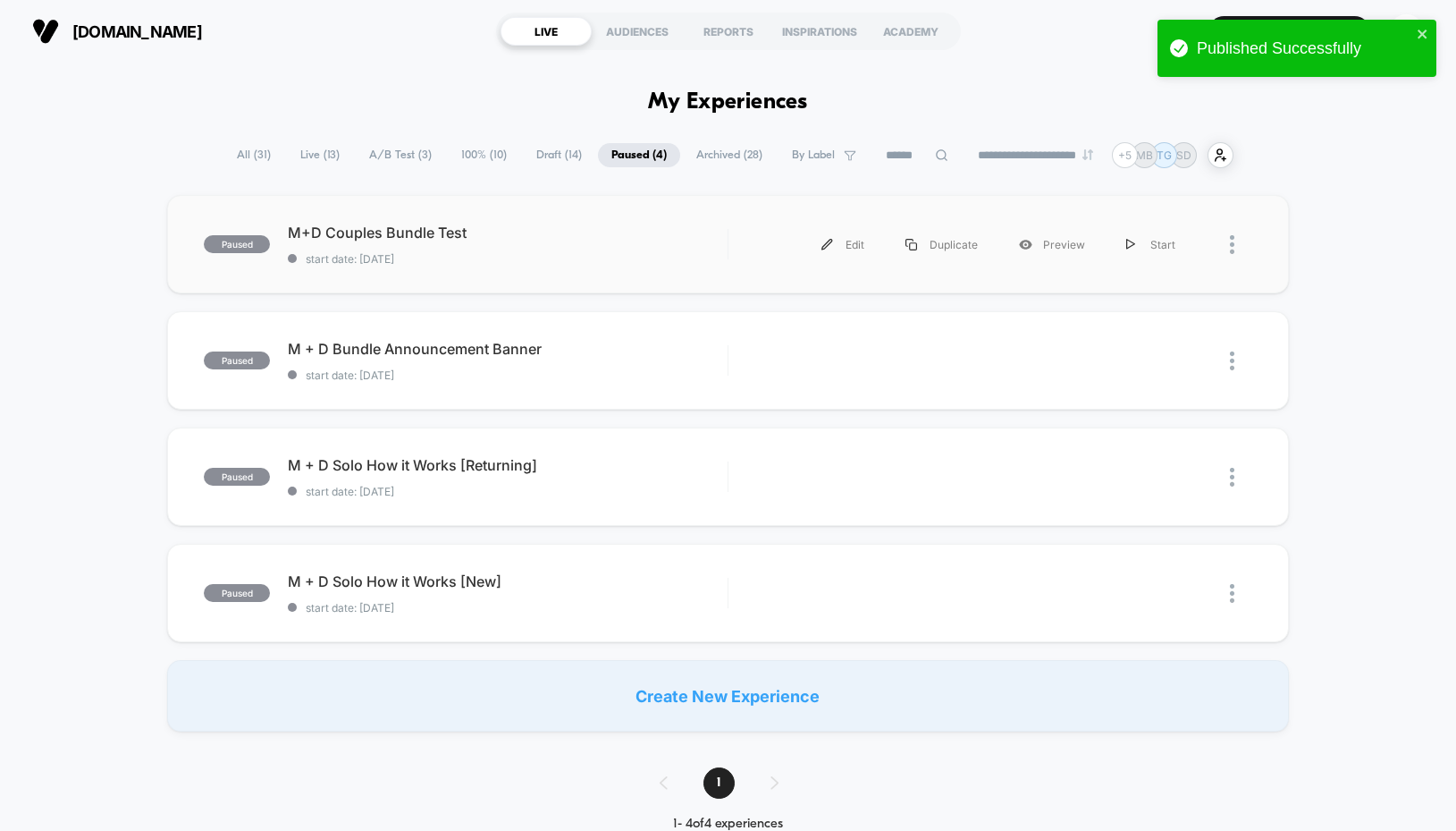
click at [1235, 237] on div at bounding box center [1240, 245] width 22 height 40
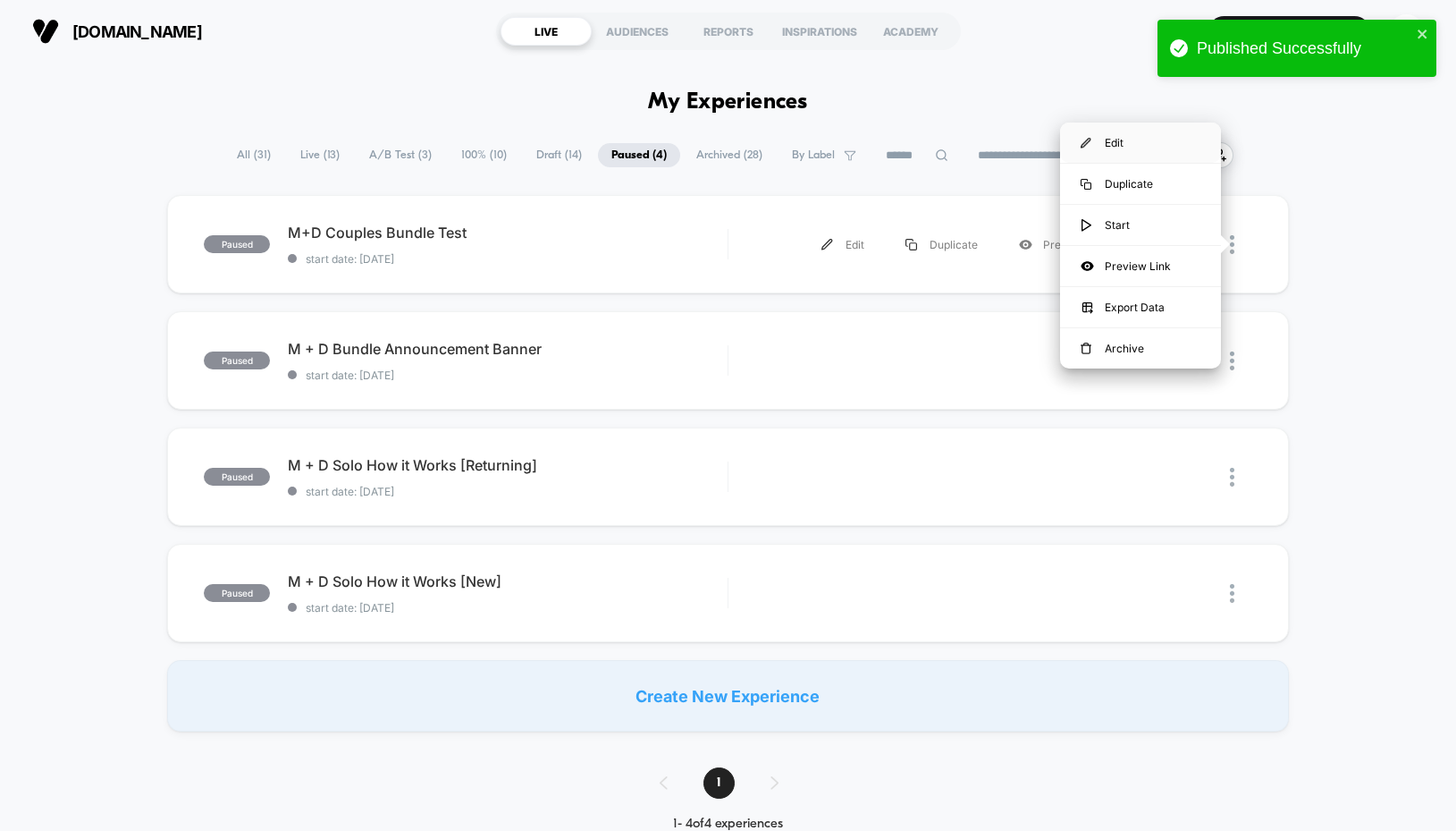
click at [1119, 142] on div "Edit" at bounding box center [1140, 142] width 160 height 40
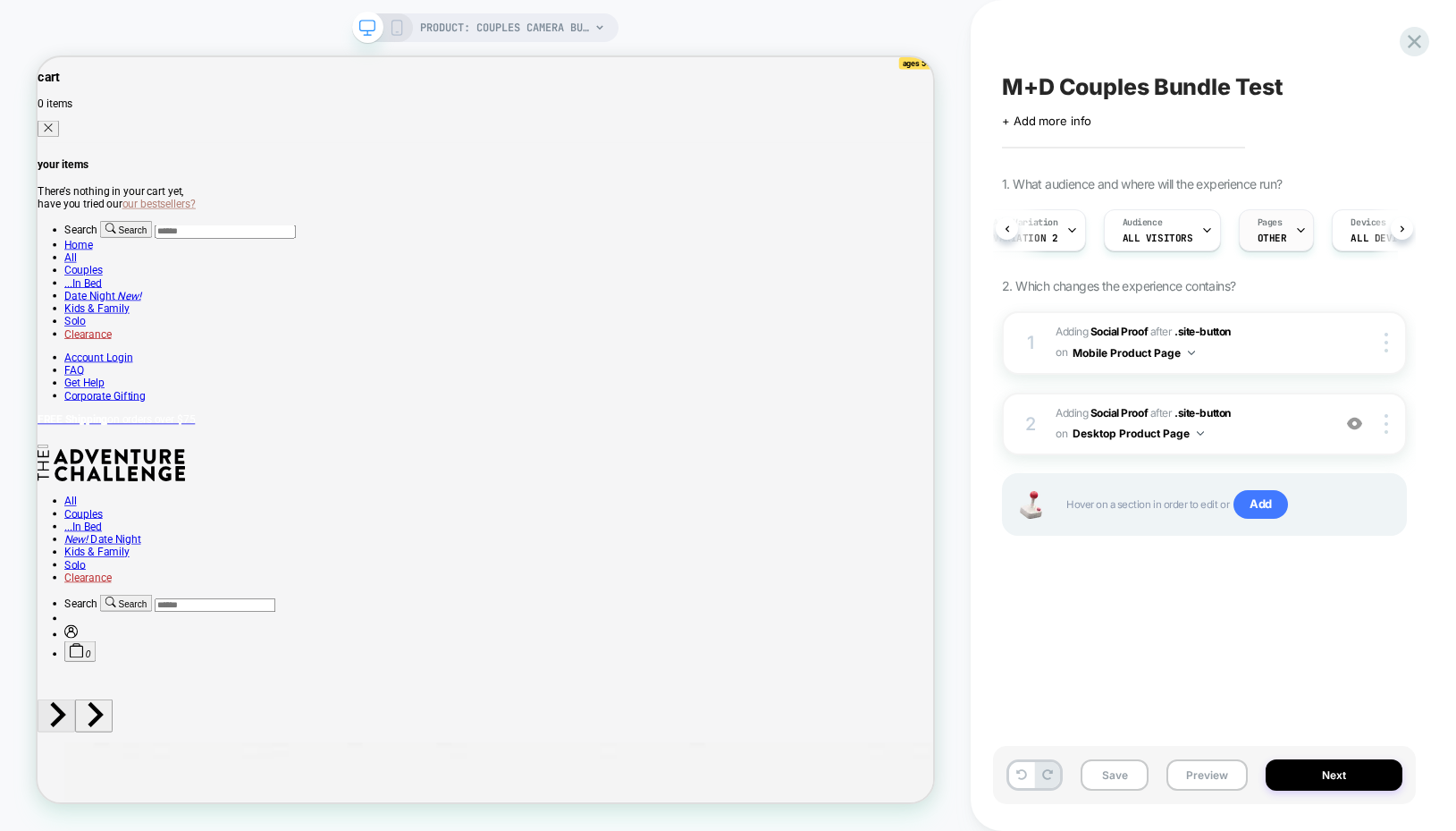
click at [1296, 223] on div at bounding box center [1300, 230] width 11 height 40
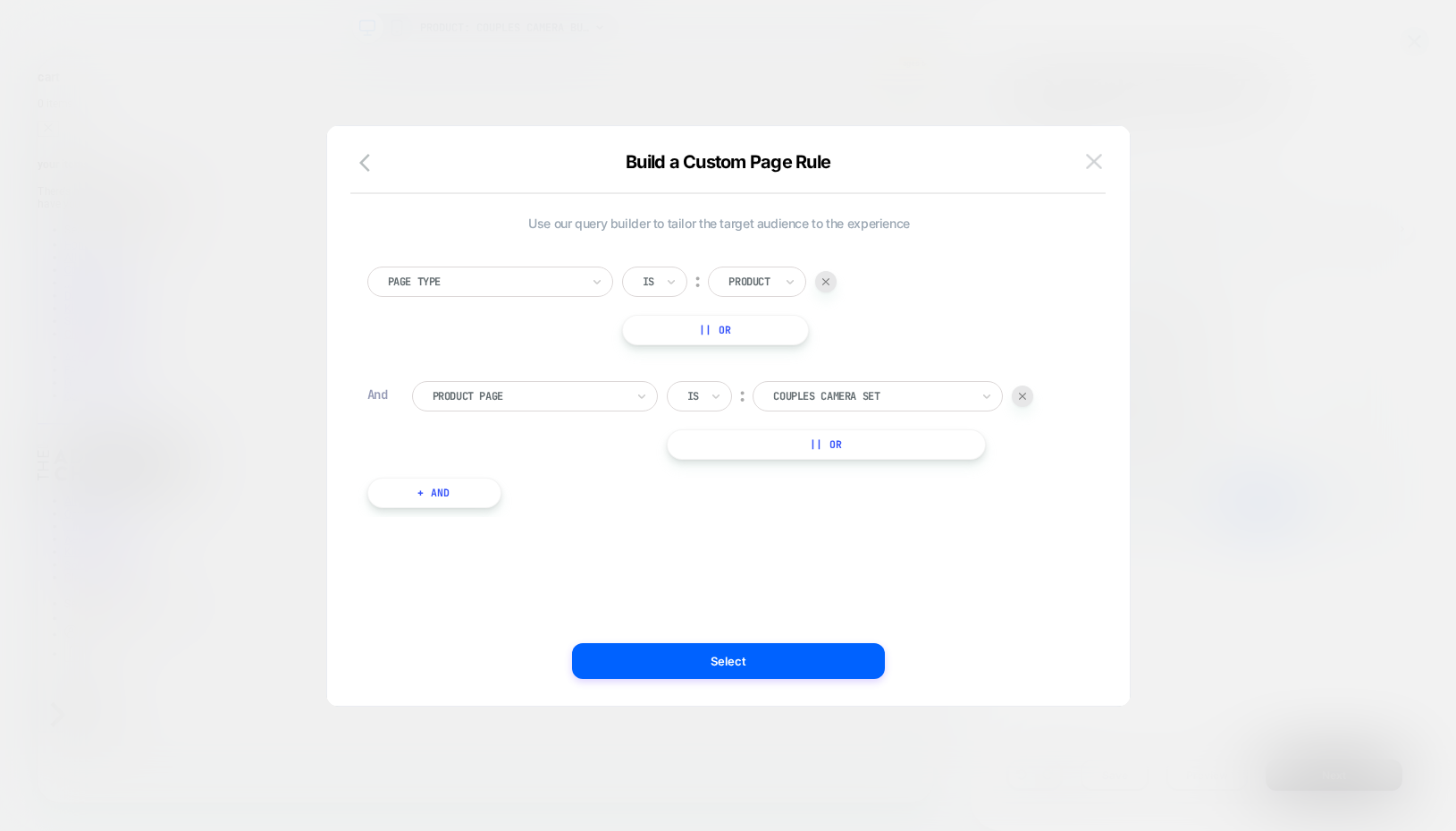
click at [1100, 160] on img at bounding box center [1093, 161] width 16 height 15
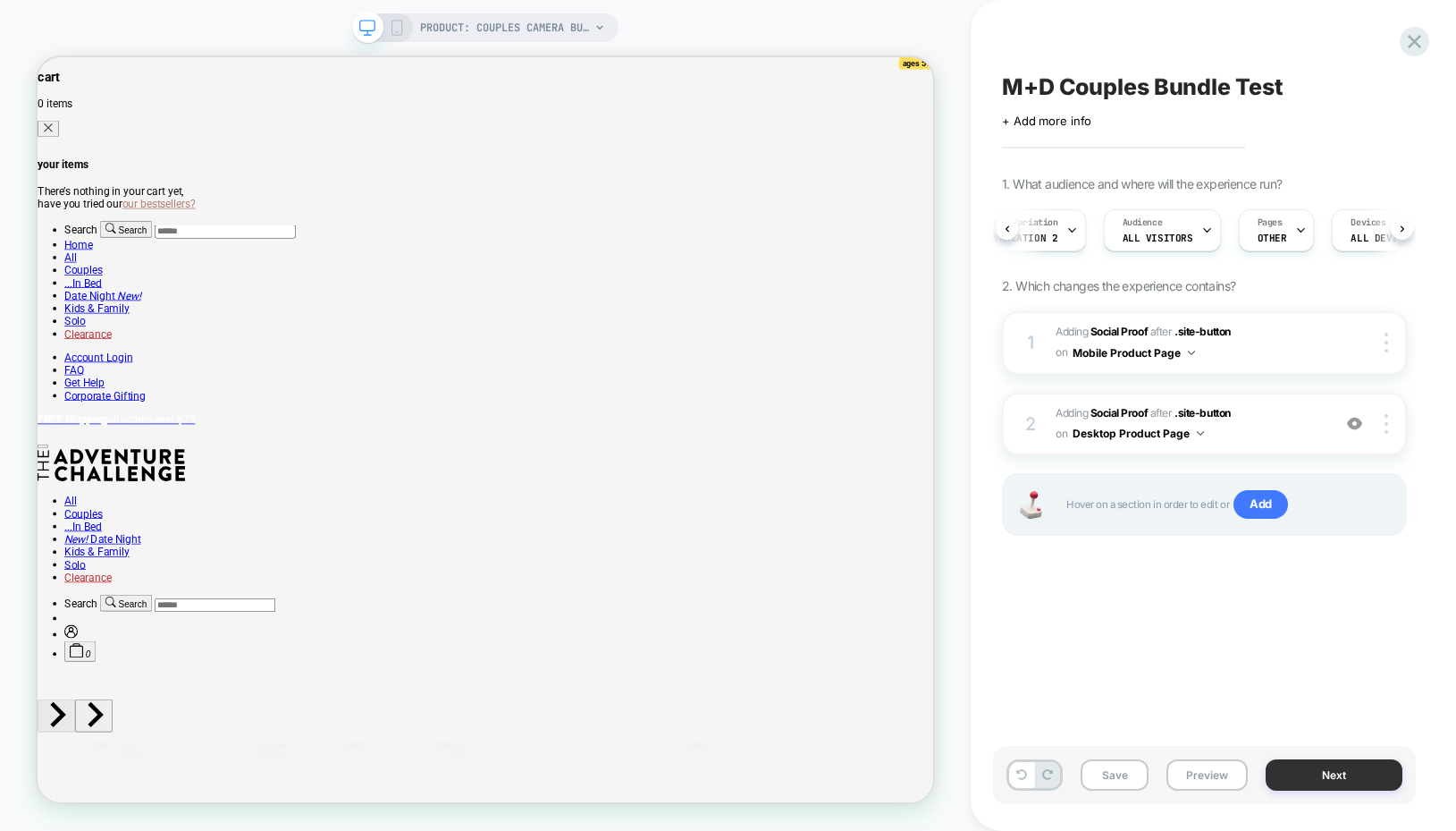
click at [1310, 770] on button "Next" at bounding box center [1333, 775] width 137 height 32
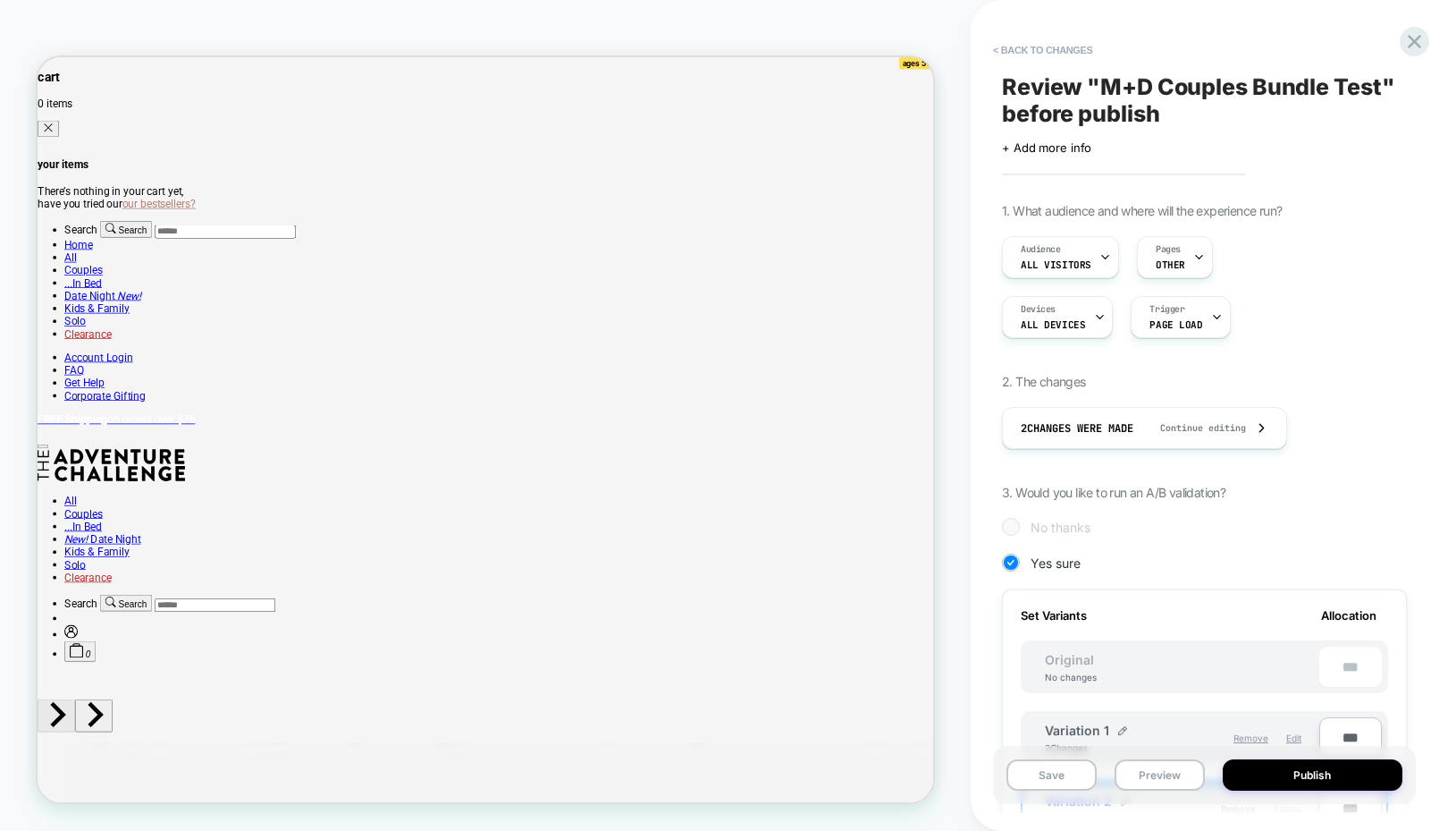
scroll to position [373, 0]
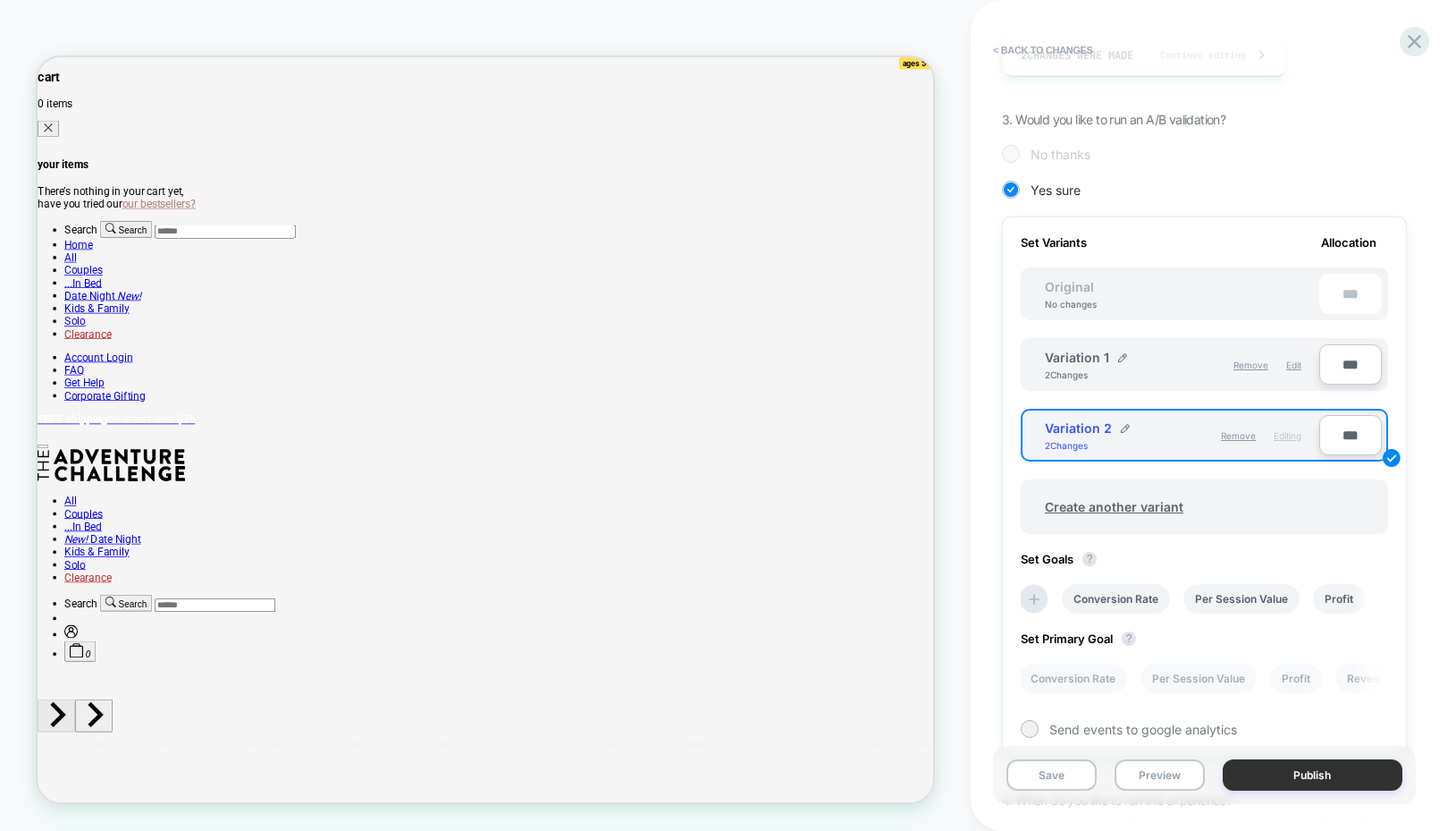
click at [1248, 771] on button "Publish" at bounding box center [1312, 775] width 180 height 32
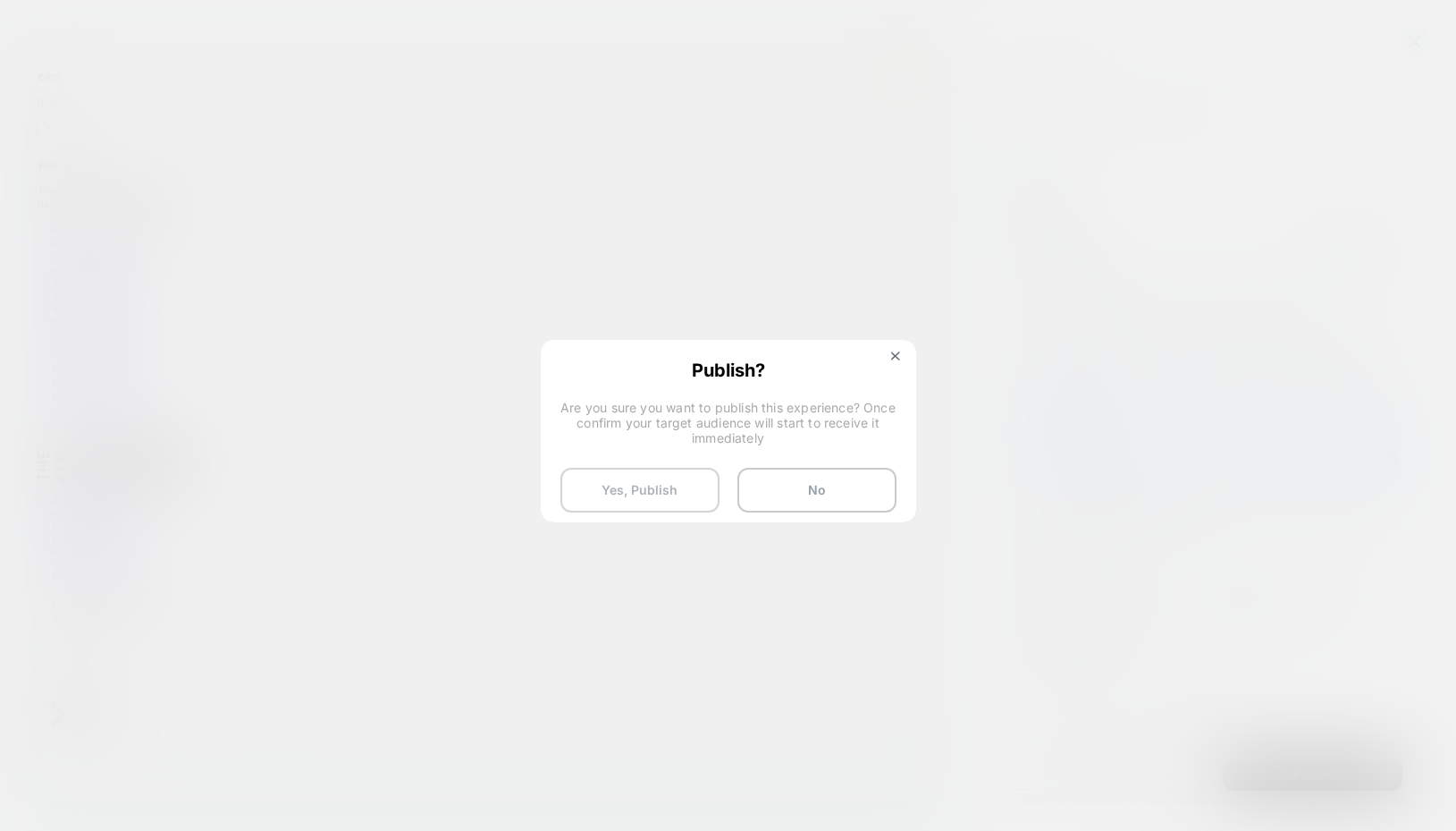
click at [655, 486] on button "Yes, Publish" at bounding box center [640, 490] width 159 height 45
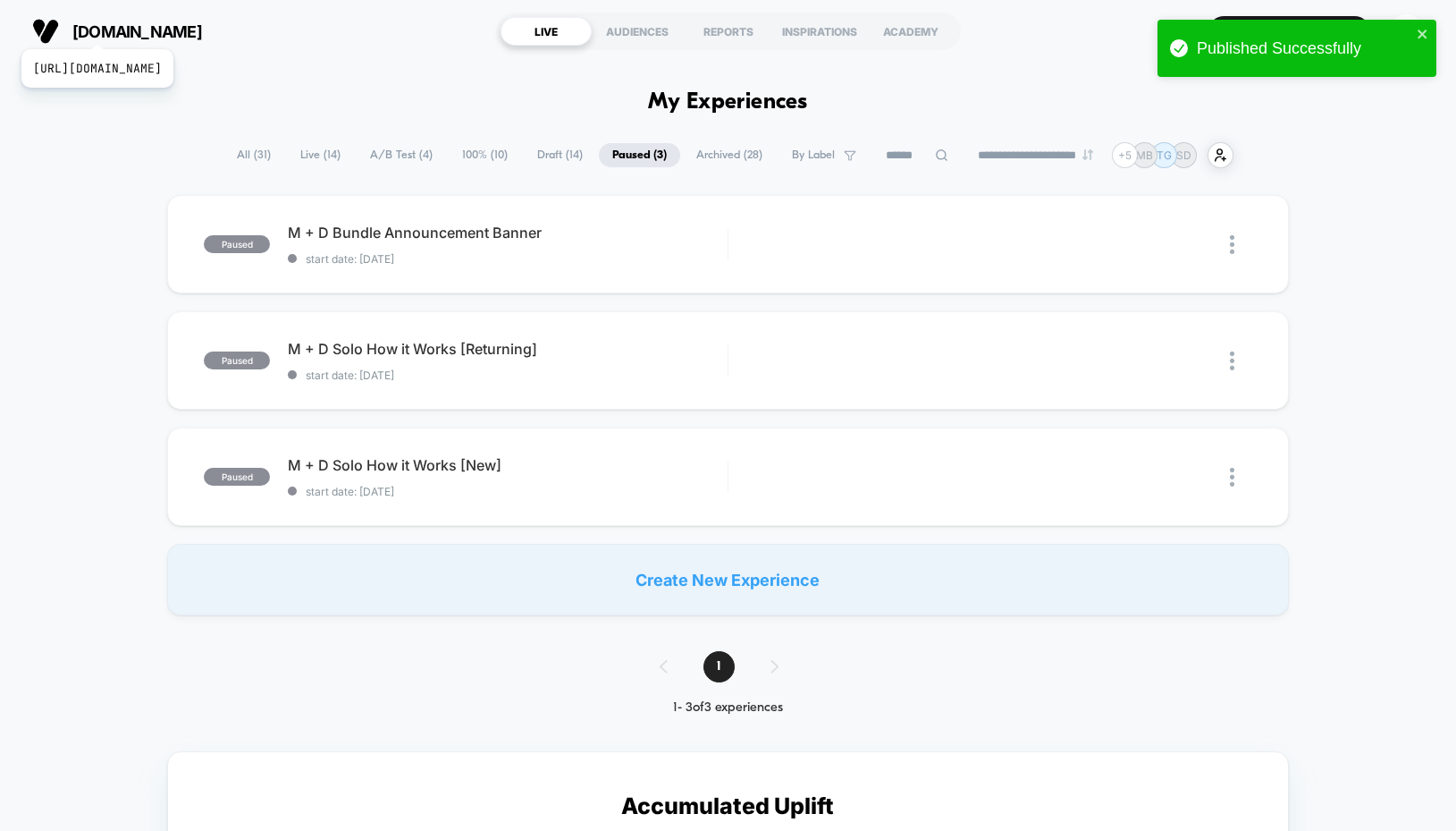
click at [161, 27] on span "[DOMAIN_NAME]" at bounding box center [137, 32] width 130 height 19
click at [314, 154] on span "Live ( 14 )" at bounding box center [320, 155] width 67 height 24
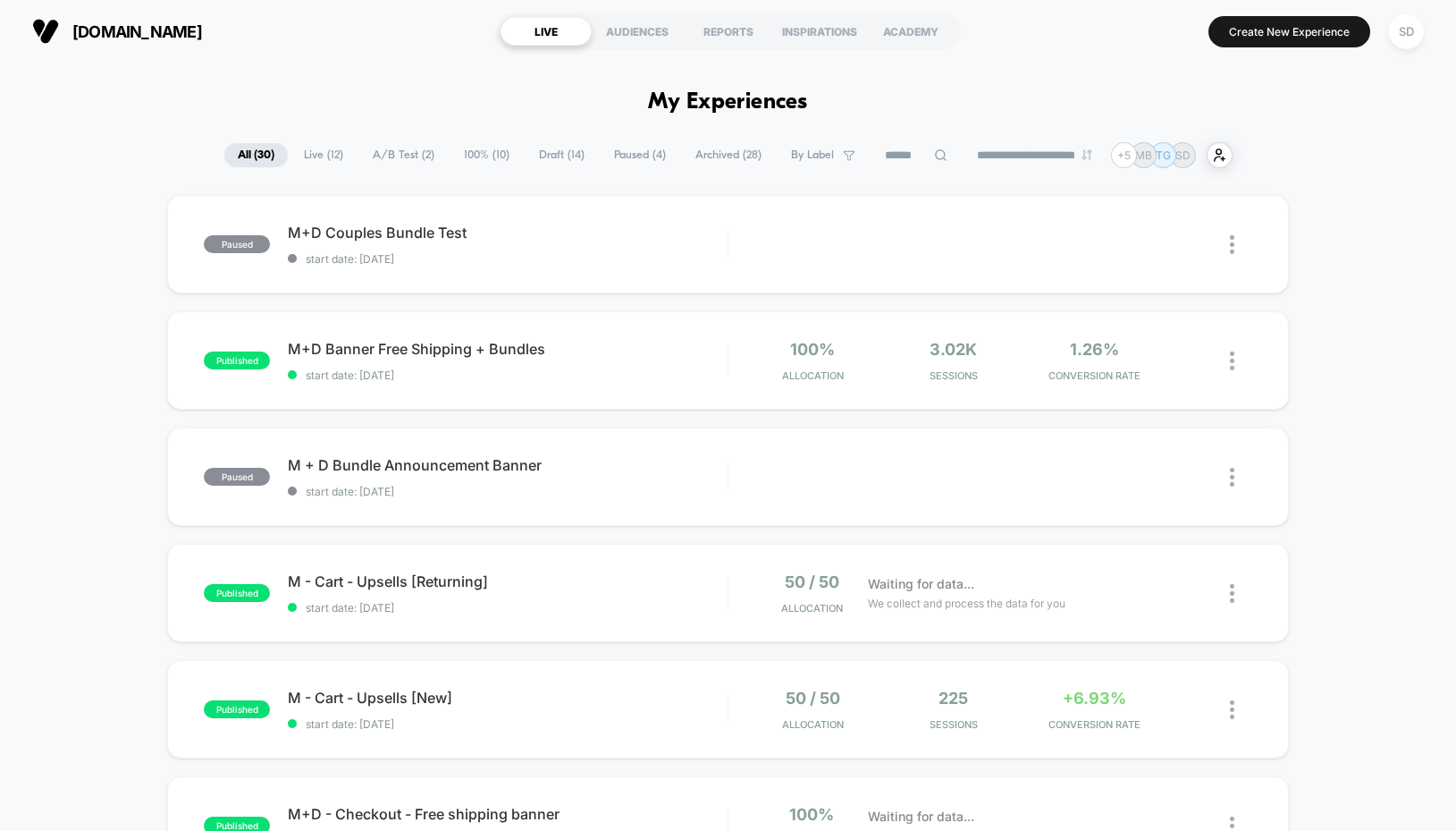
click at [329, 160] on span "Live ( 12 )" at bounding box center [323, 155] width 66 height 24
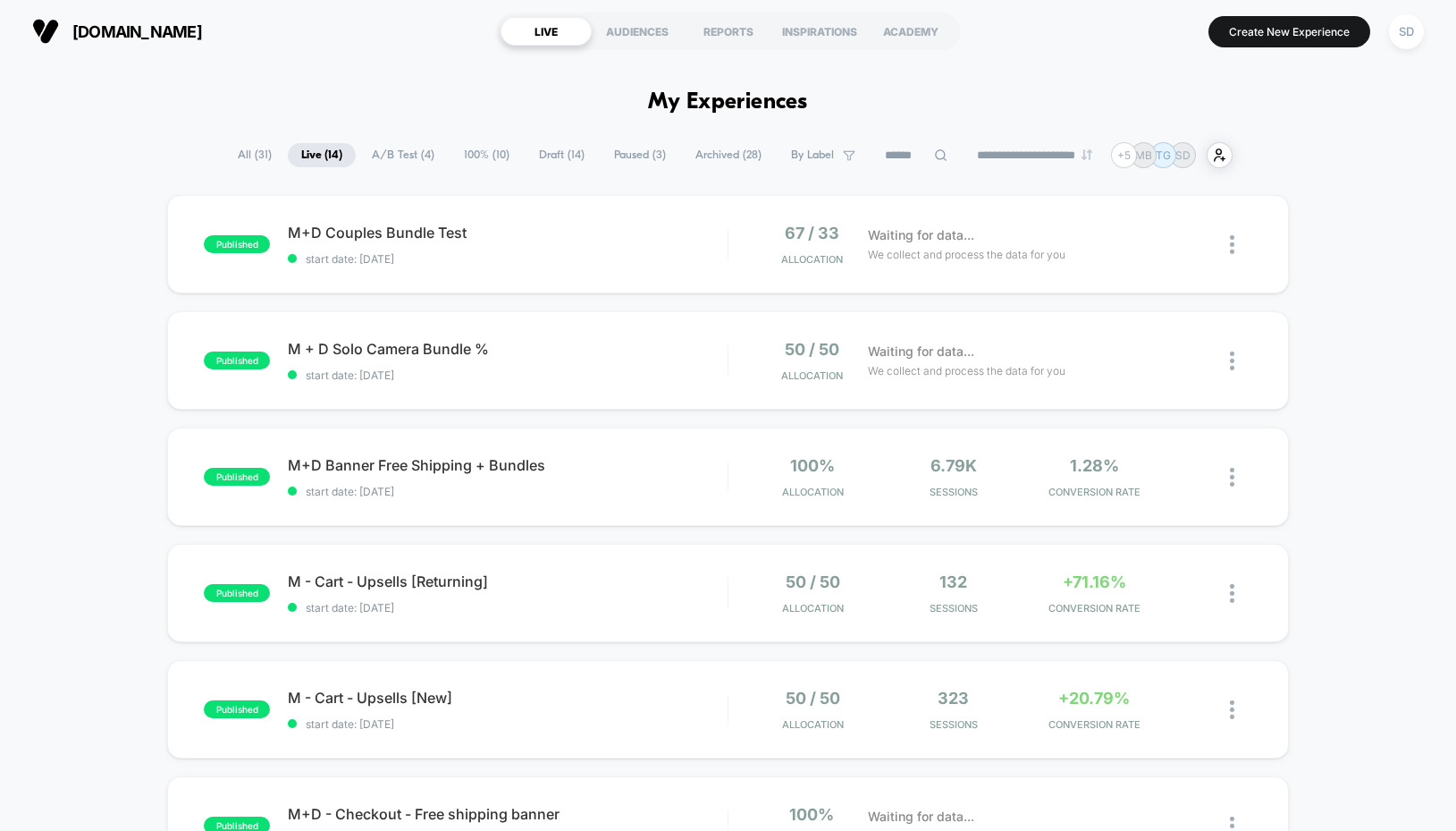
click at [400, 152] on span "A/B Test ( 4 )" at bounding box center [403, 155] width 90 height 24
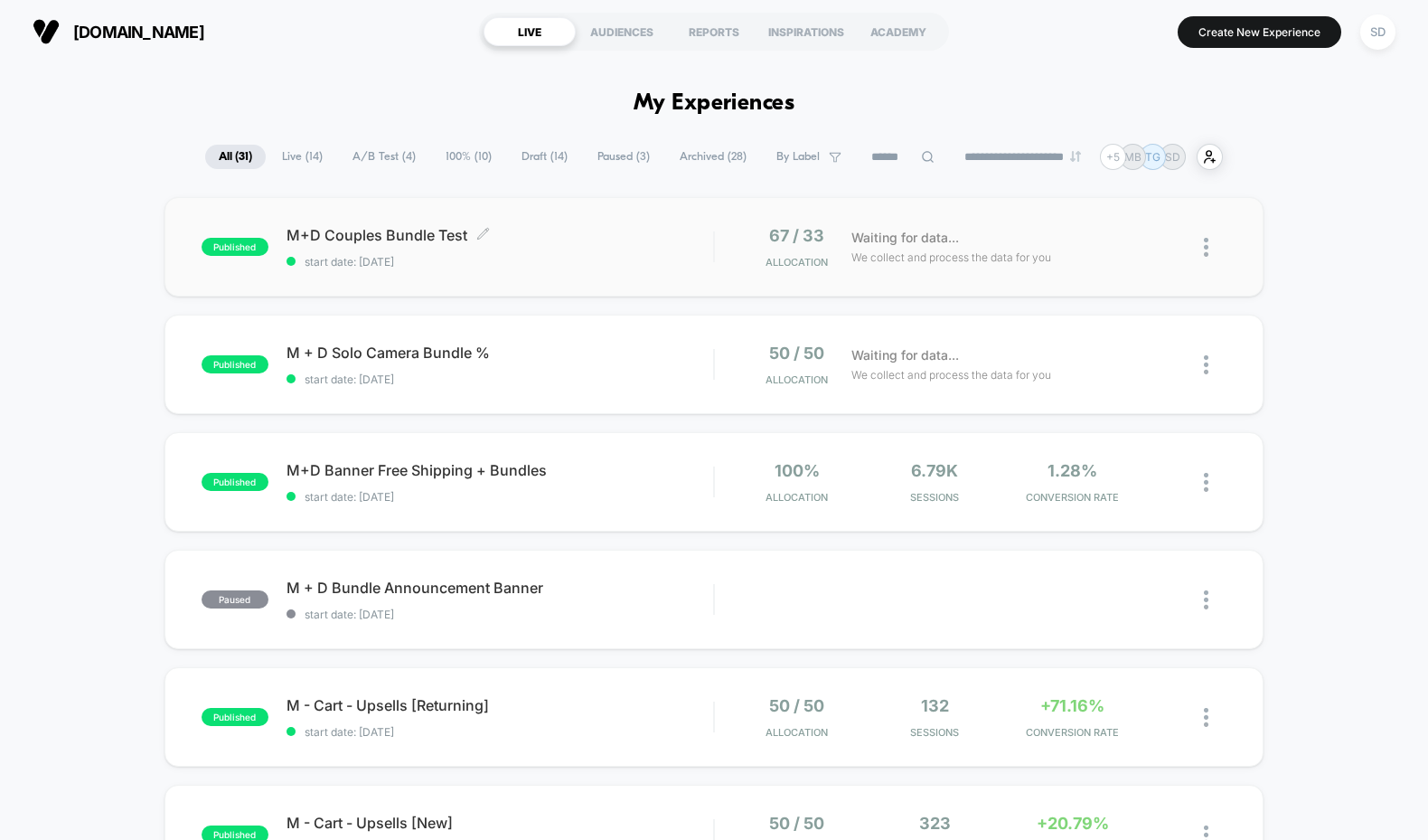
click at [332, 239] on span "M+D Couples Bundle Test Click to edit experience details" at bounding box center [500, 235] width 428 height 18
click at [835, 234] on icon at bounding box center [835, 237] width 14 height 14
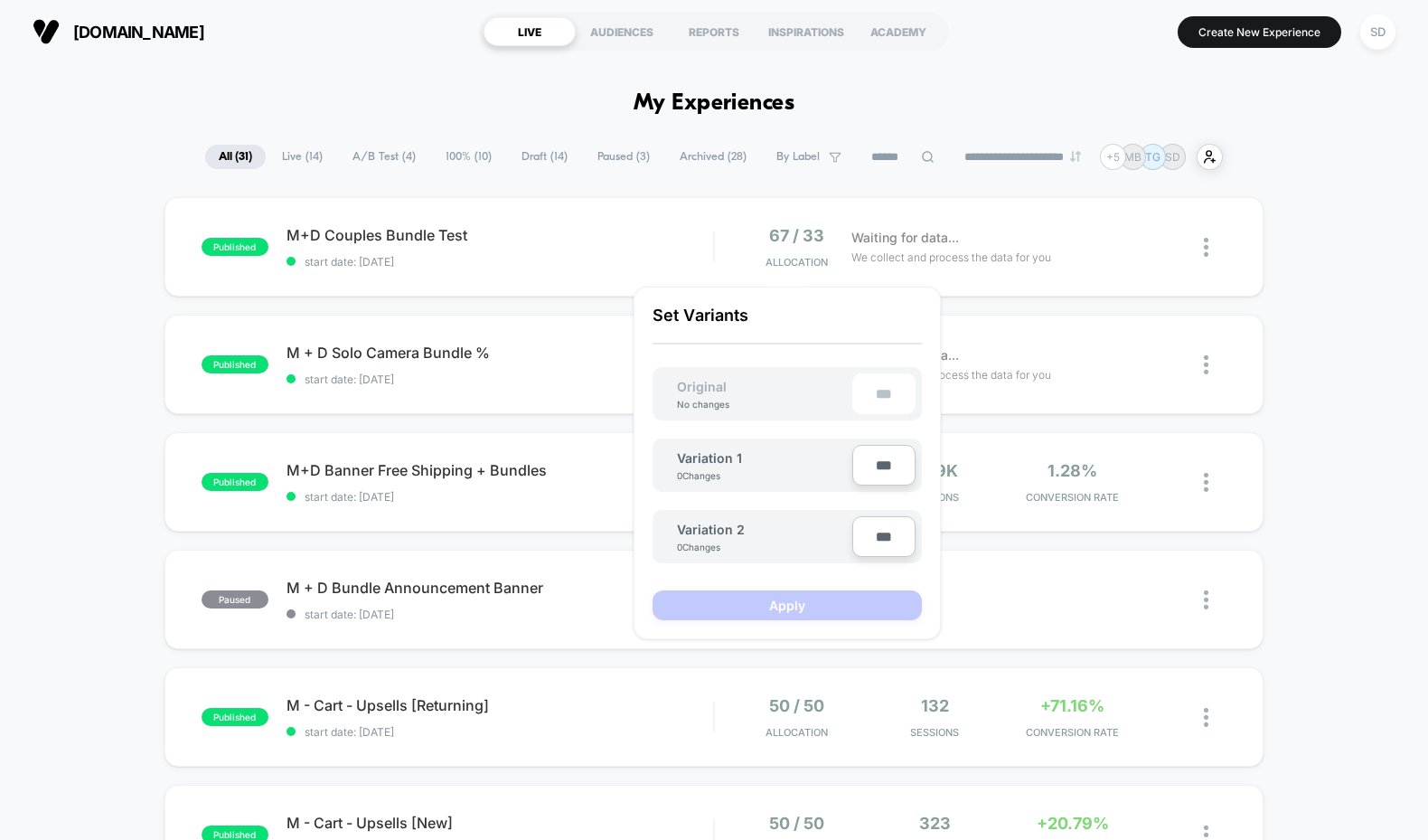
click at [880, 406] on div "***" at bounding box center [884, 394] width 64 height 41
click at [882, 400] on div "***" at bounding box center [884, 394] width 64 height 41
click at [737, 391] on span "Original" at bounding box center [701, 386] width 86 height 15
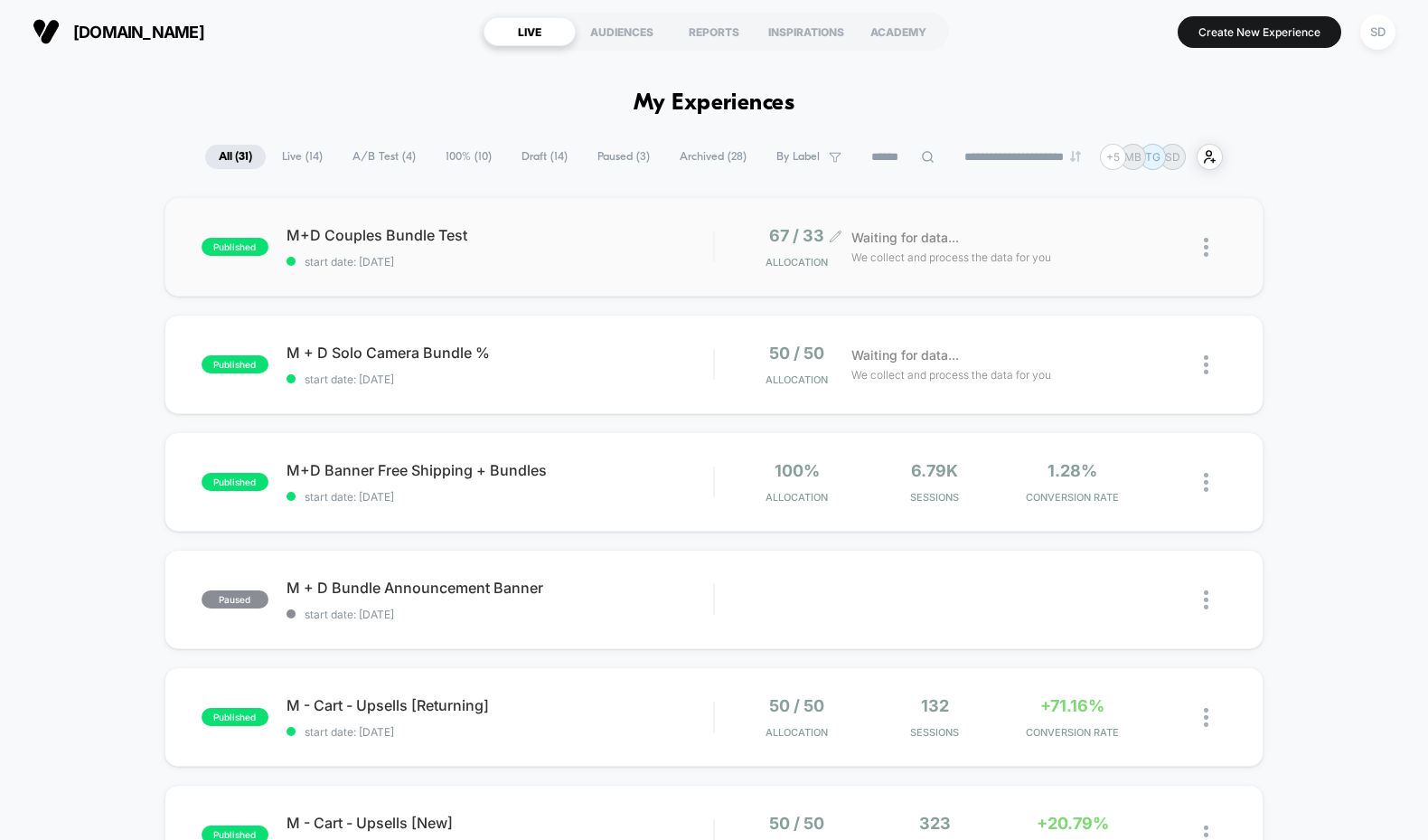
click at [779, 236] on span "67 / 33" at bounding box center [797, 236] width 55 height 19
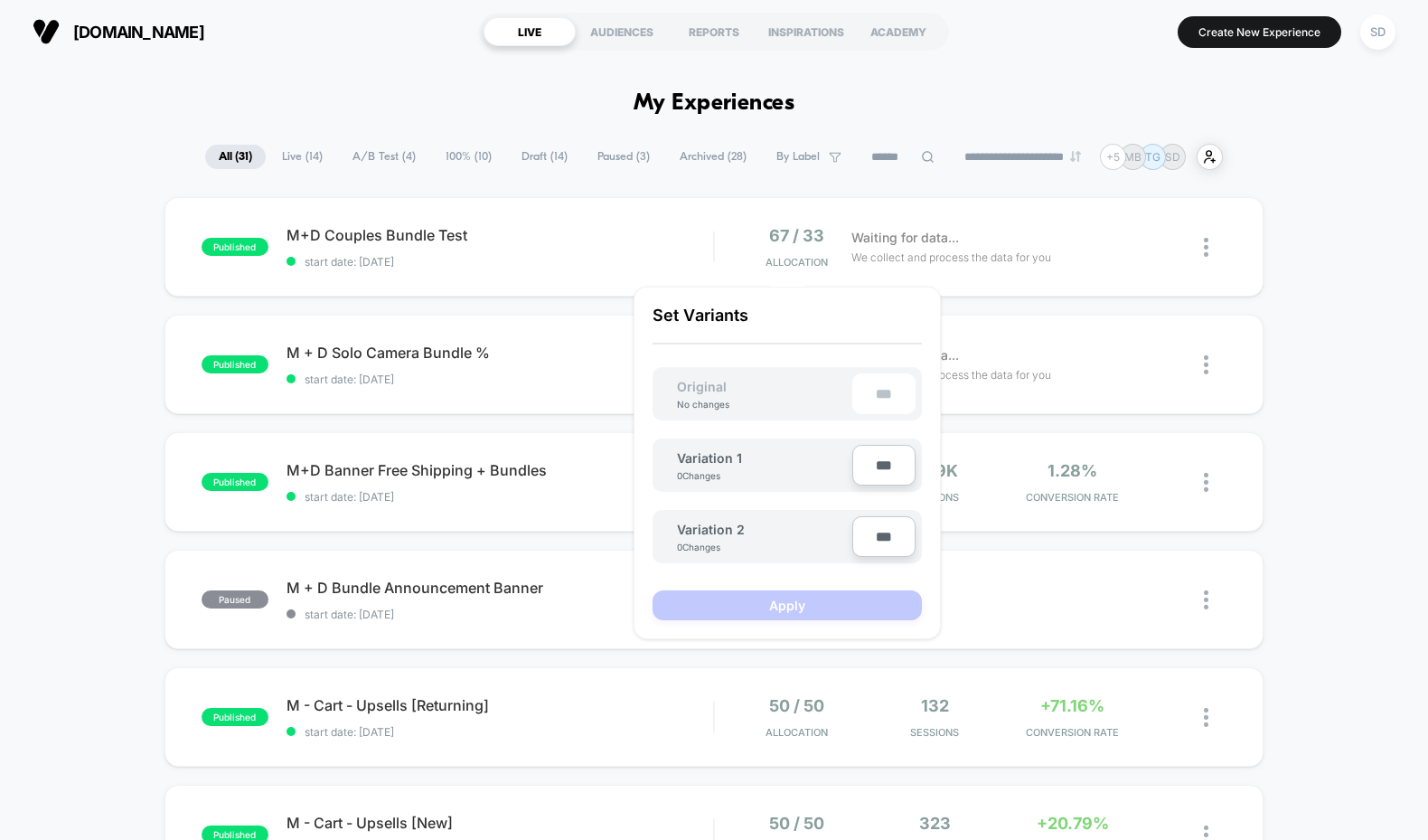
drag, startPoint x: 883, startPoint y: 530, endPoint x: 872, endPoint y: 529, distance: 11.0
click at [873, 530] on input "***" at bounding box center [884, 536] width 64 height 41
click at [774, 386] on div "Original No changes ***" at bounding box center [787, 393] width 269 height 53
click at [1052, 322] on div "published M + D Solo Camera Bundle % start date: 9/18/2025 50 / 50 Allocation W…" at bounding box center [714, 364] width 1100 height 99
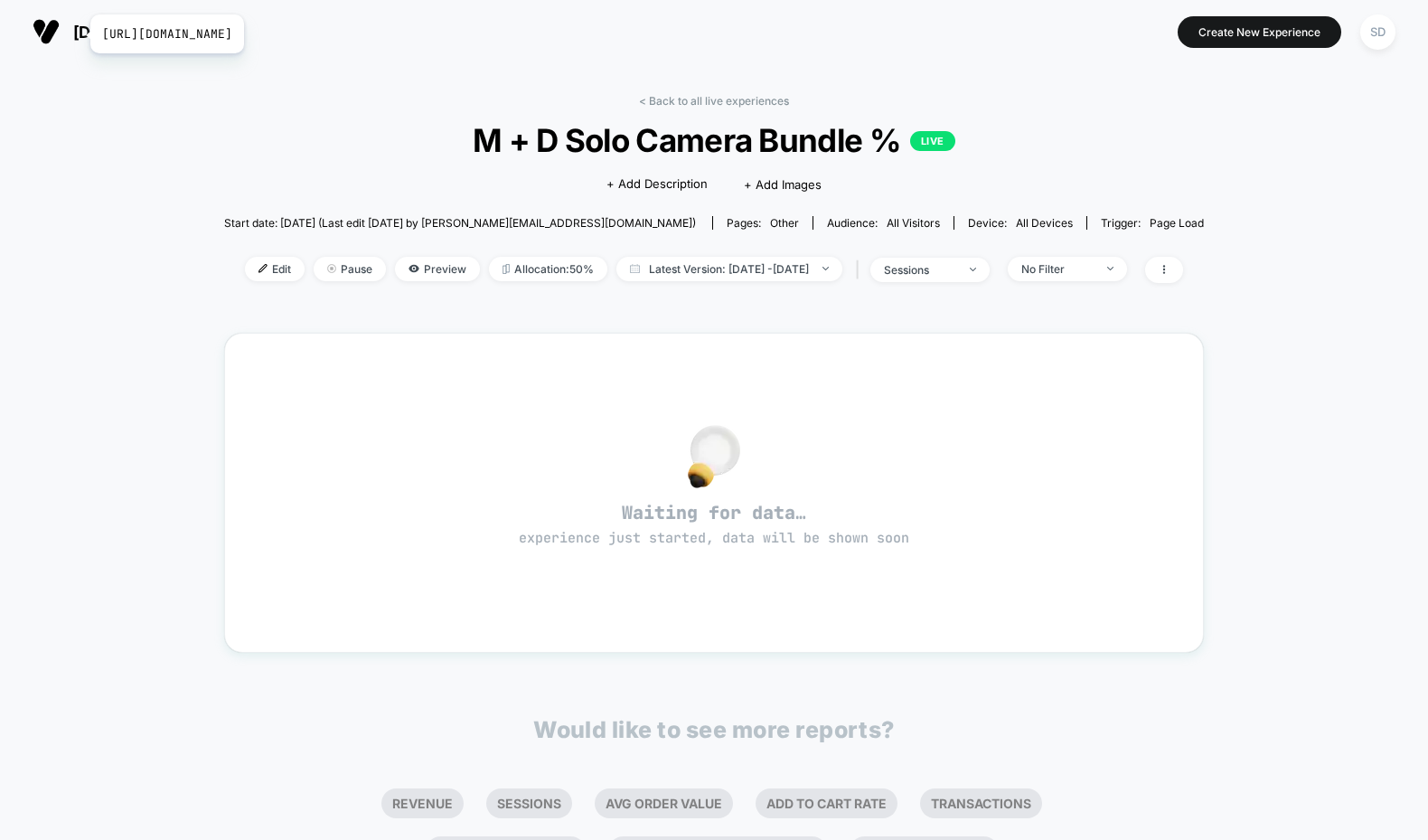
click at [78, 35] on span "[DOMAIN_NAME]" at bounding box center [139, 32] width 131 height 19
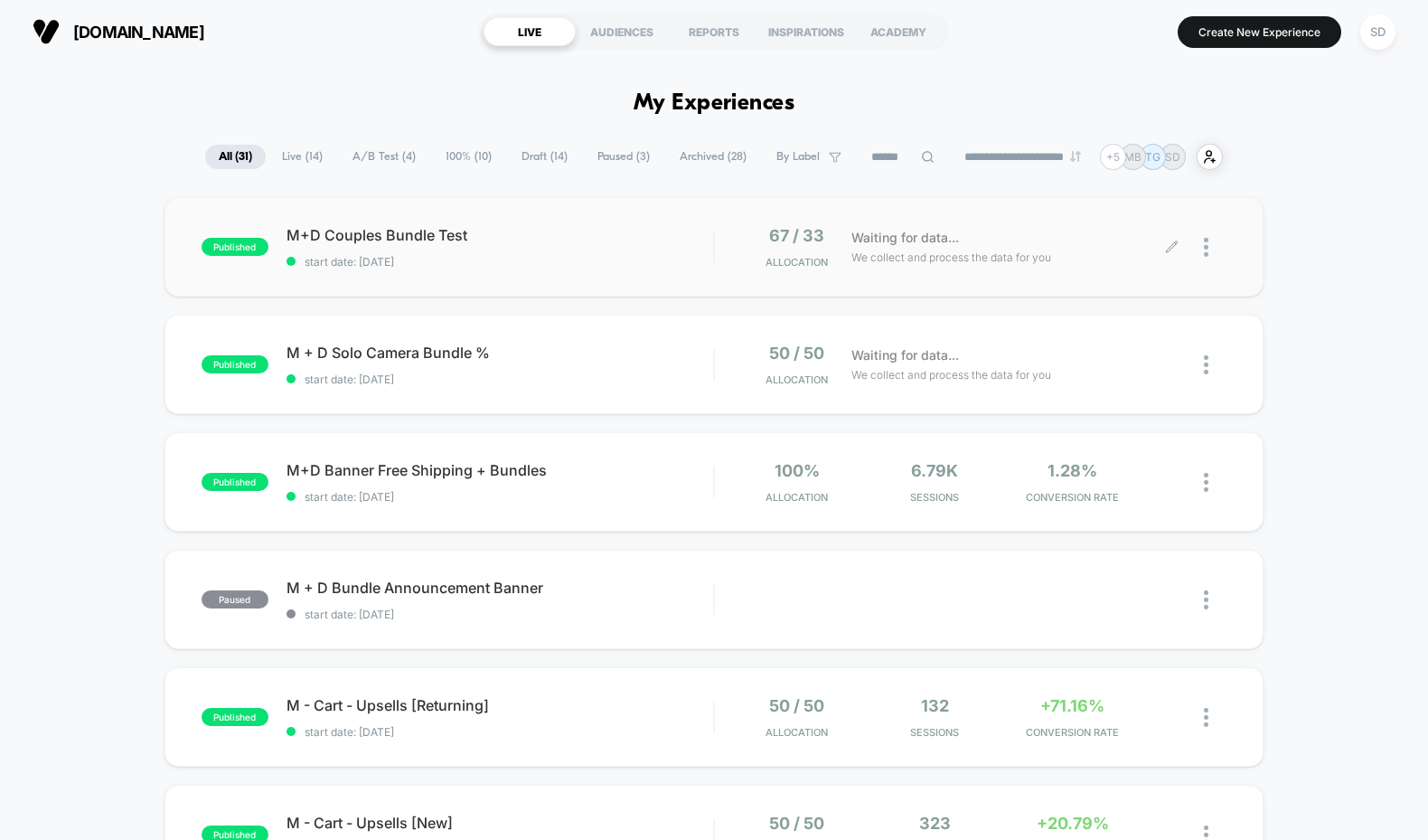
click at [1202, 243] on div at bounding box center [1199, 247] width 55 height 42
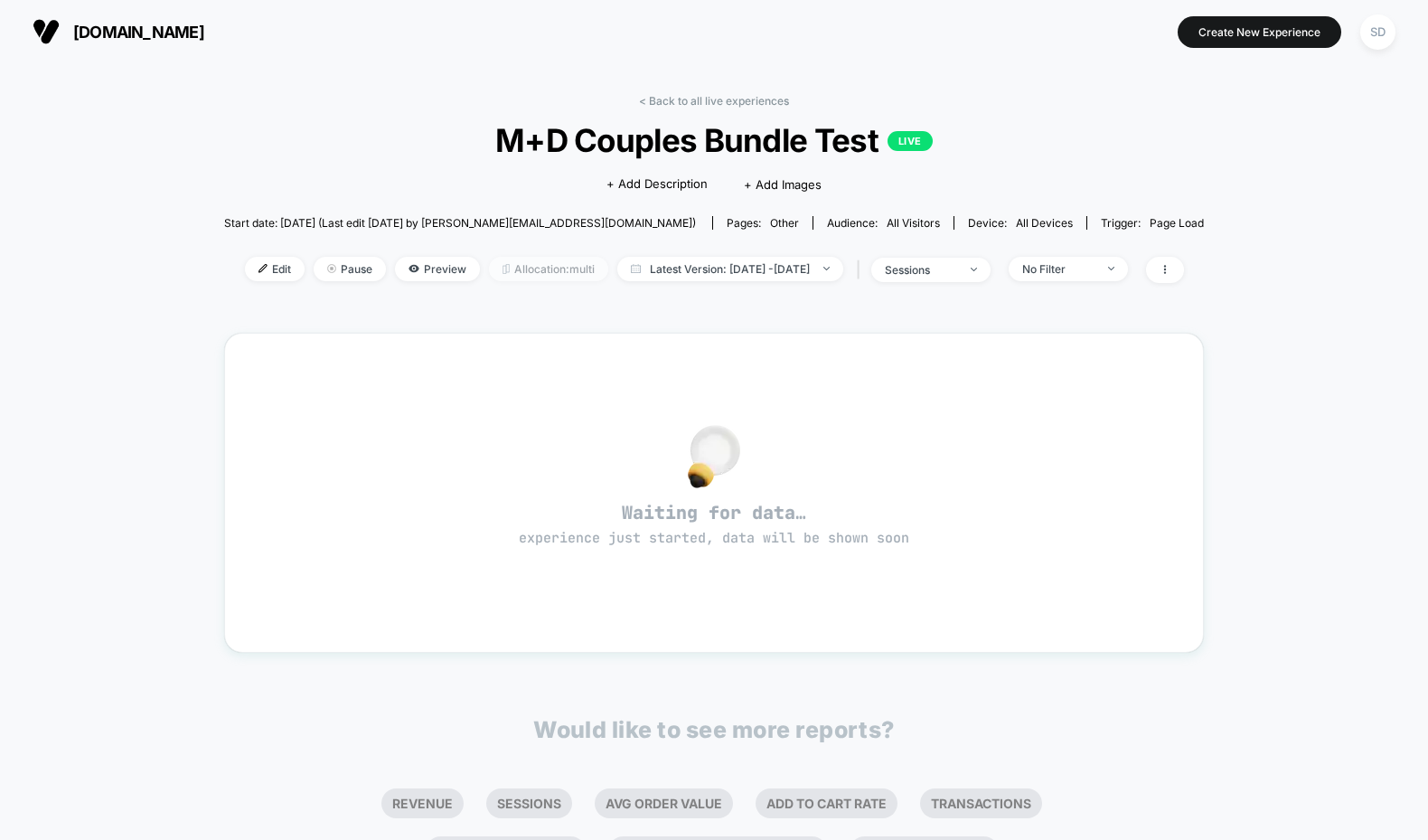
click at [525, 266] on span "Allocation: multi" at bounding box center [548, 268] width 120 height 24
